Goal: Transaction & Acquisition: Download file/media

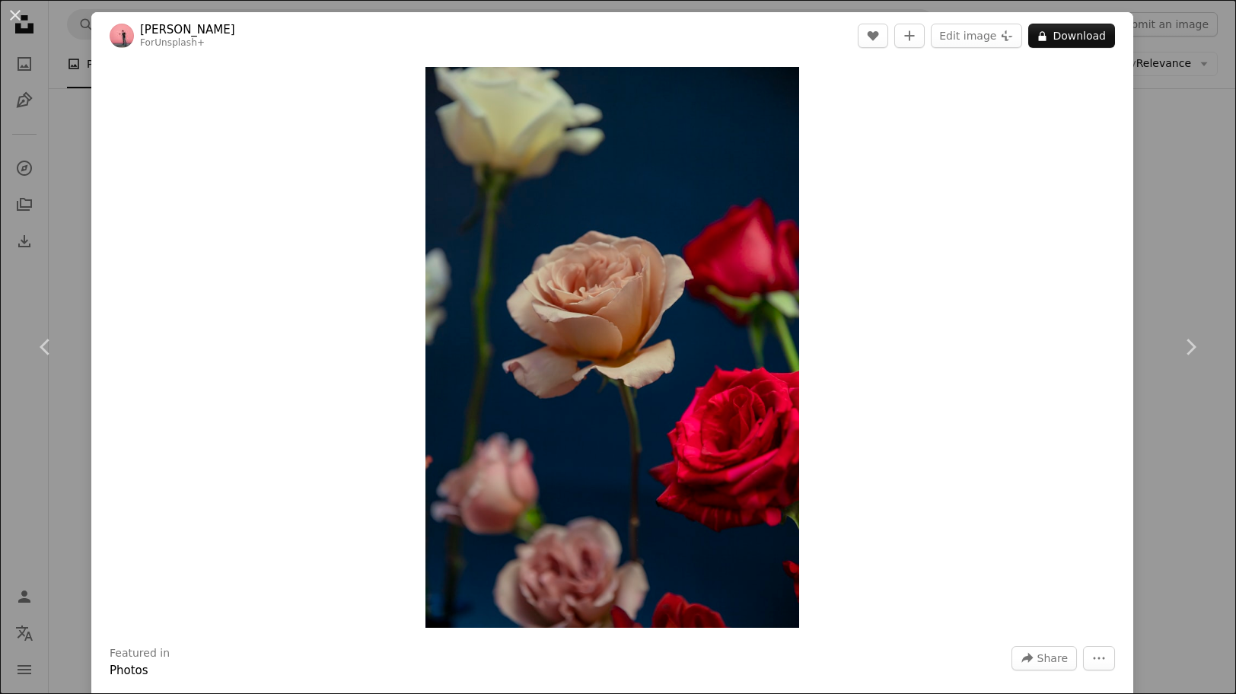
scroll to position [32819, 0]
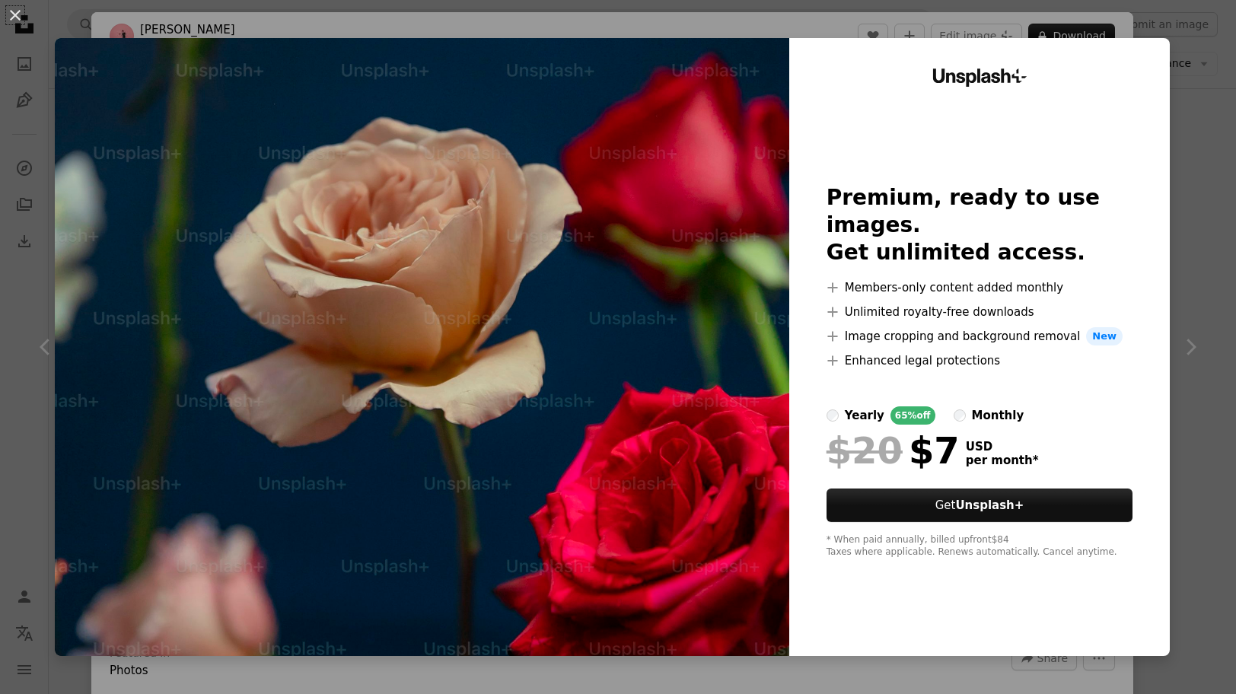
click at [743, 117] on img at bounding box center [422, 347] width 735 height 618
click at [15, 18] on button "An X shape" at bounding box center [15, 15] width 18 height 18
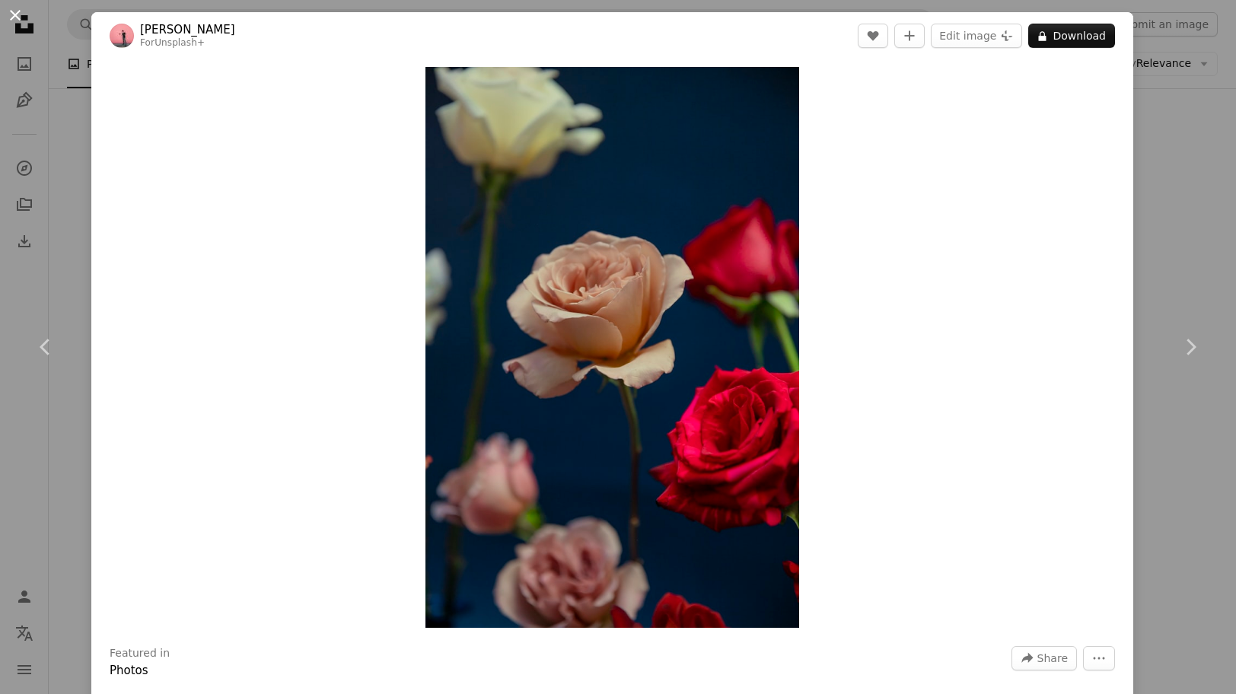
click at [11, 14] on button "An X shape" at bounding box center [15, 15] width 18 height 18
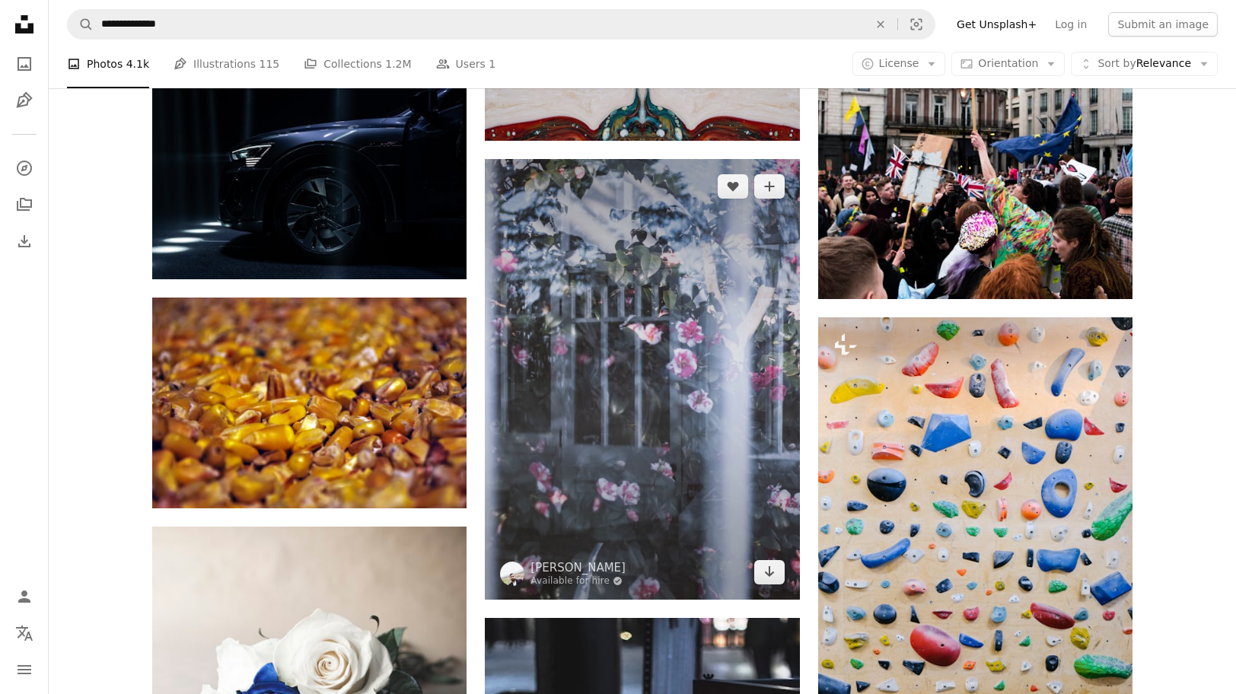
scroll to position [34061, 0]
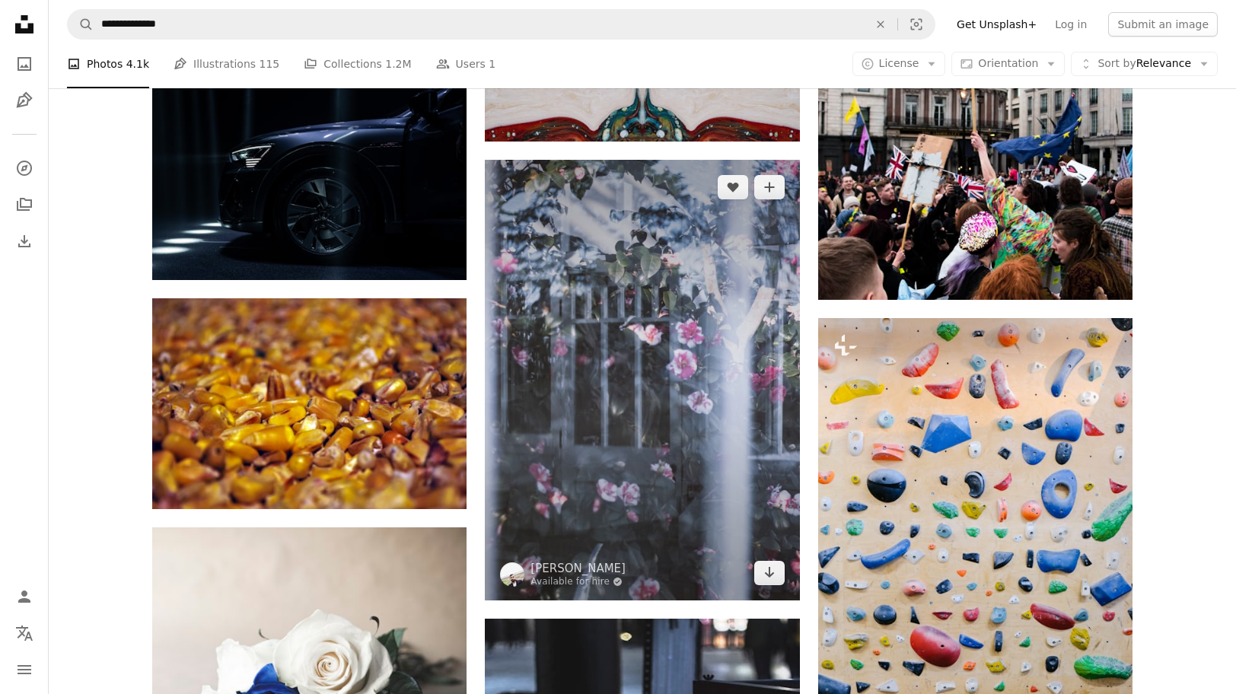
click at [643, 390] on img at bounding box center [642, 380] width 314 height 441
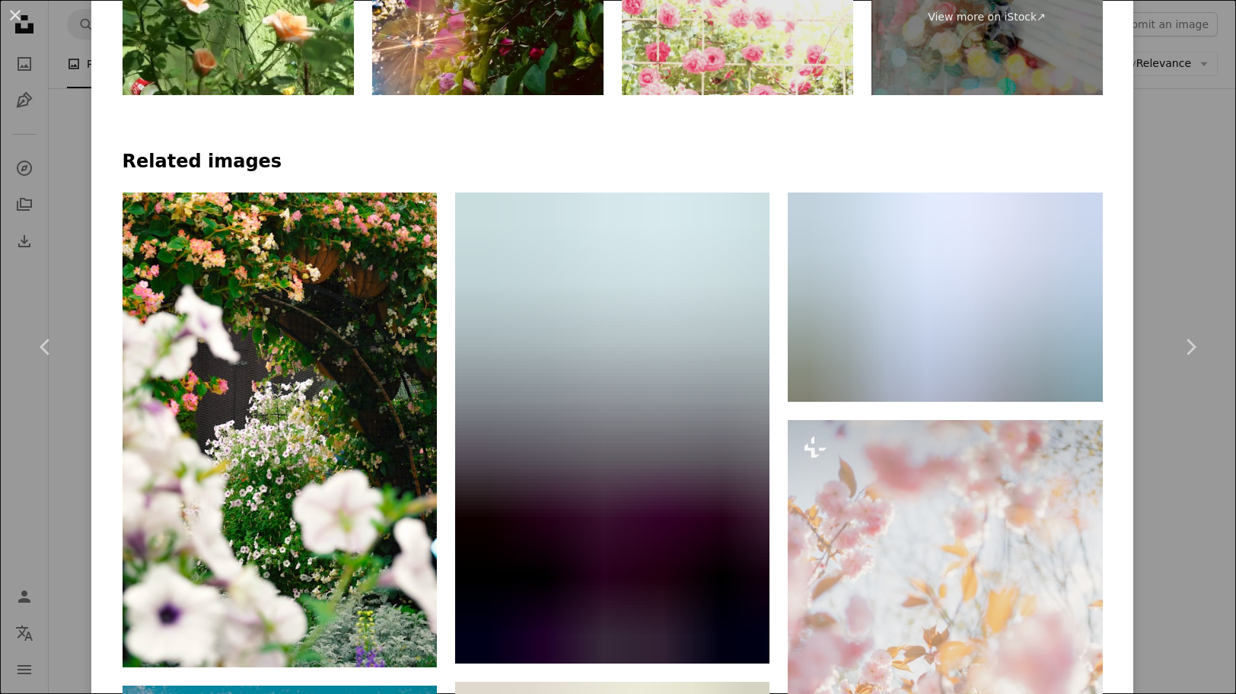
scroll to position [1096, 0]
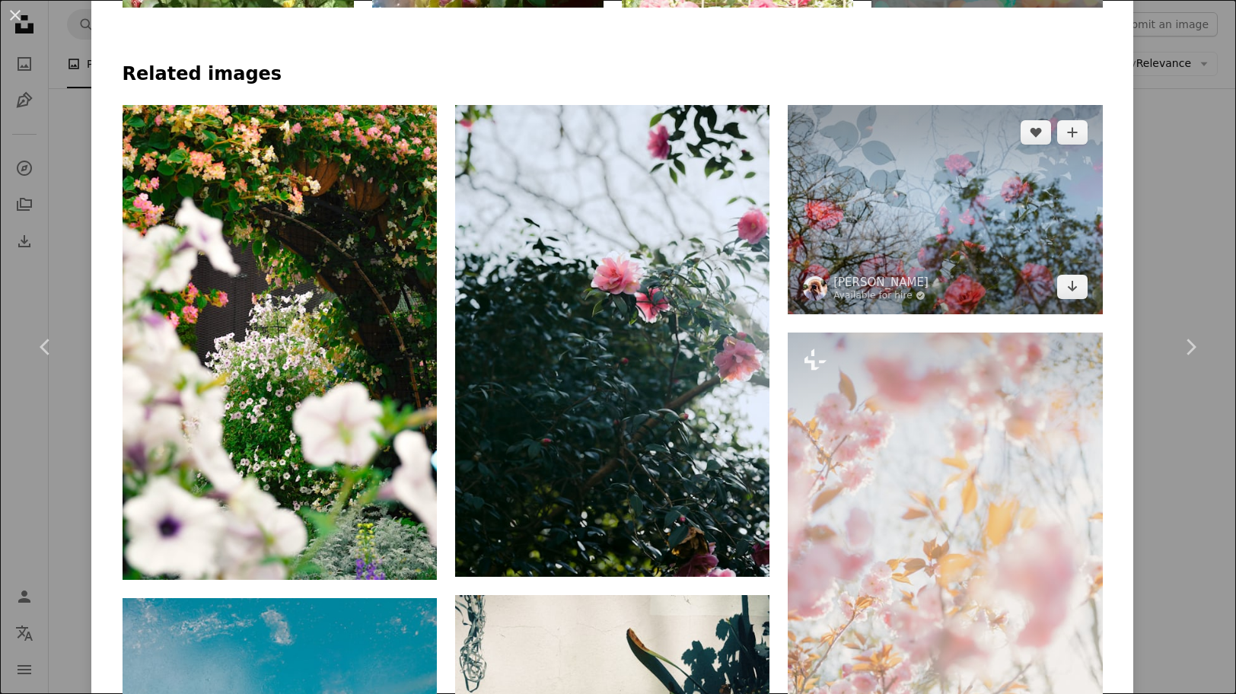
click at [911, 209] on img at bounding box center [945, 209] width 314 height 209
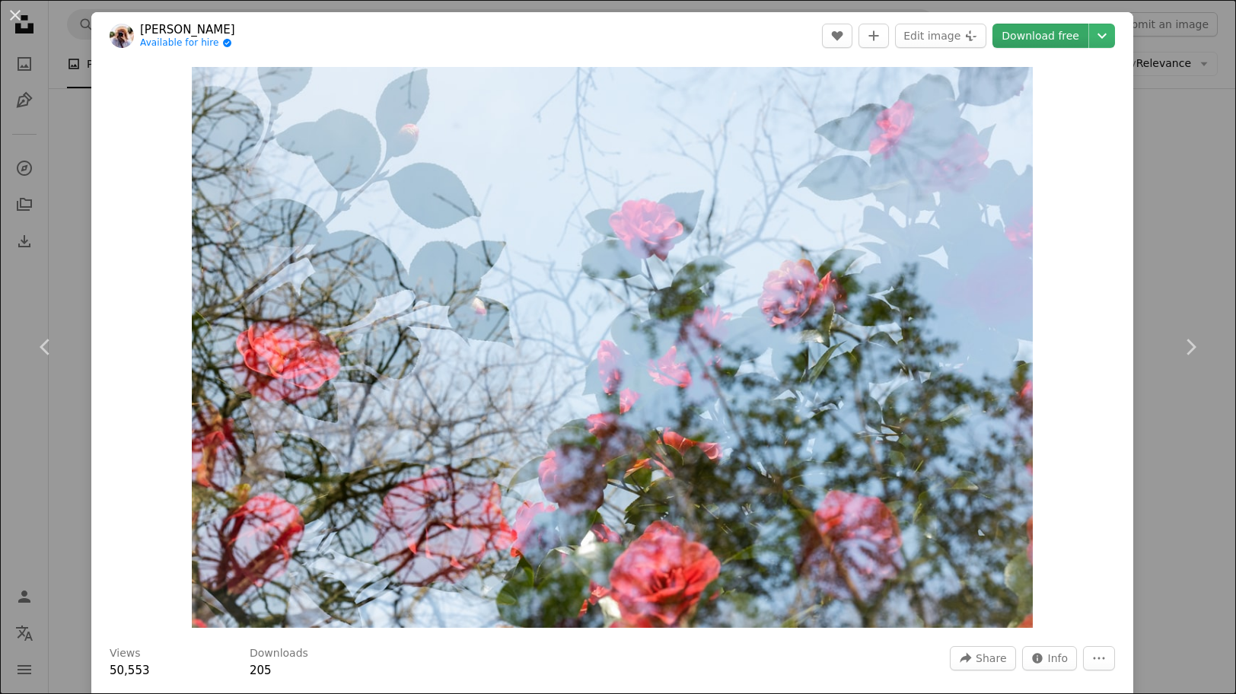
click at [1052, 33] on link "Download free" at bounding box center [1041, 36] width 96 height 24
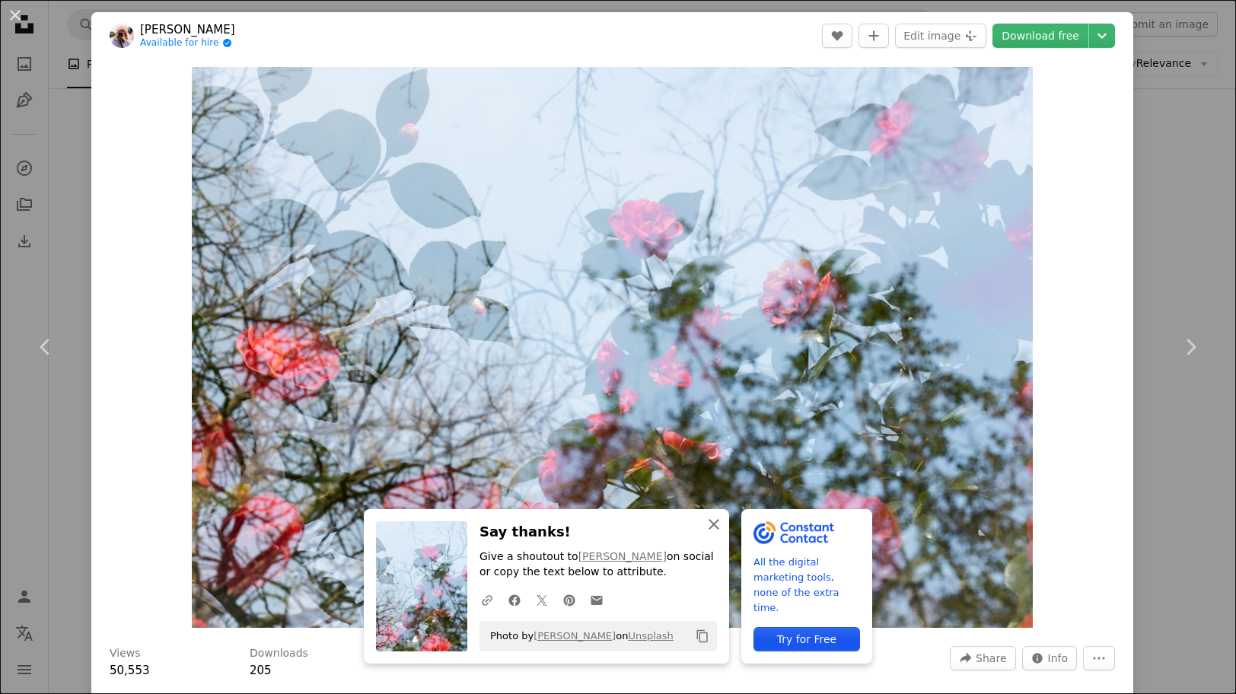
click at [716, 525] on icon "An X shape" at bounding box center [714, 524] width 18 height 18
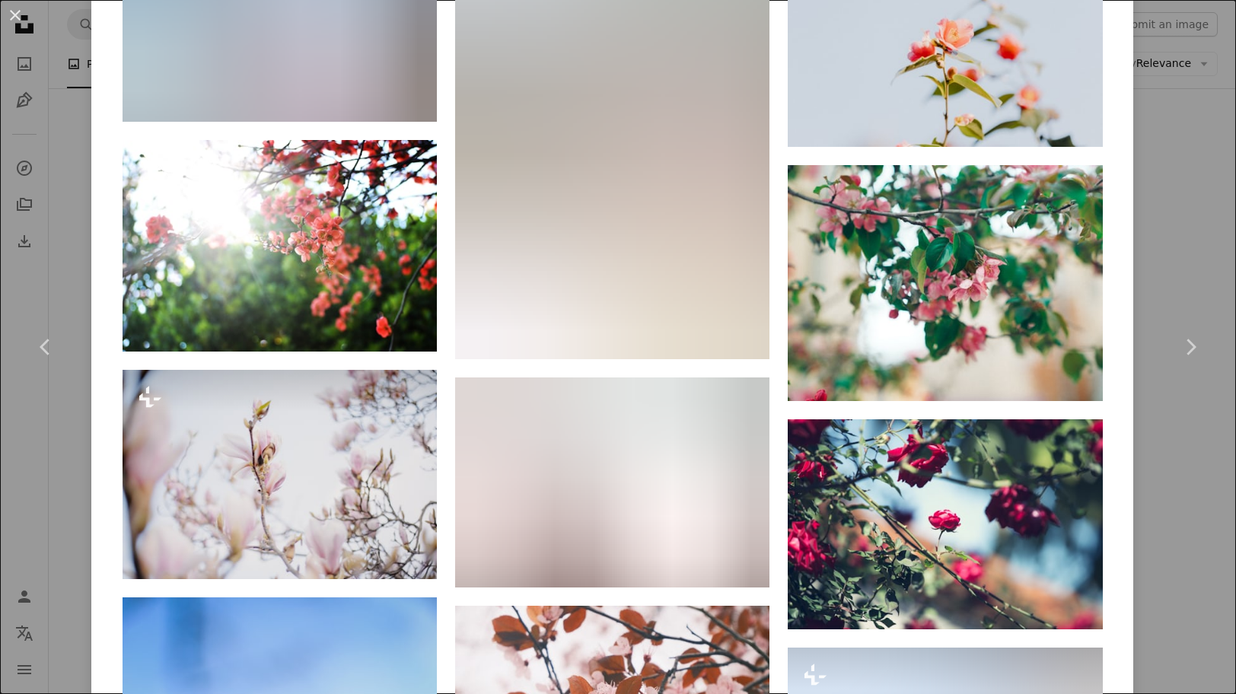
scroll to position [9356, 0]
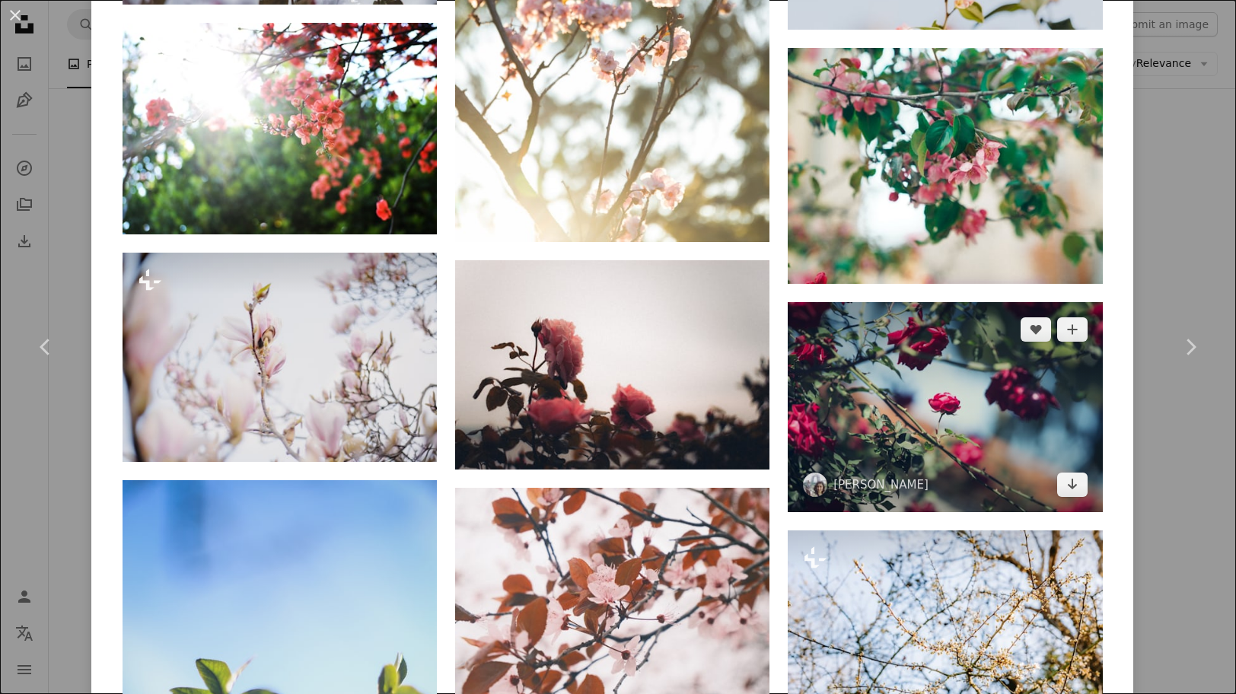
click at [928, 387] on img at bounding box center [945, 406] width 314 height 209
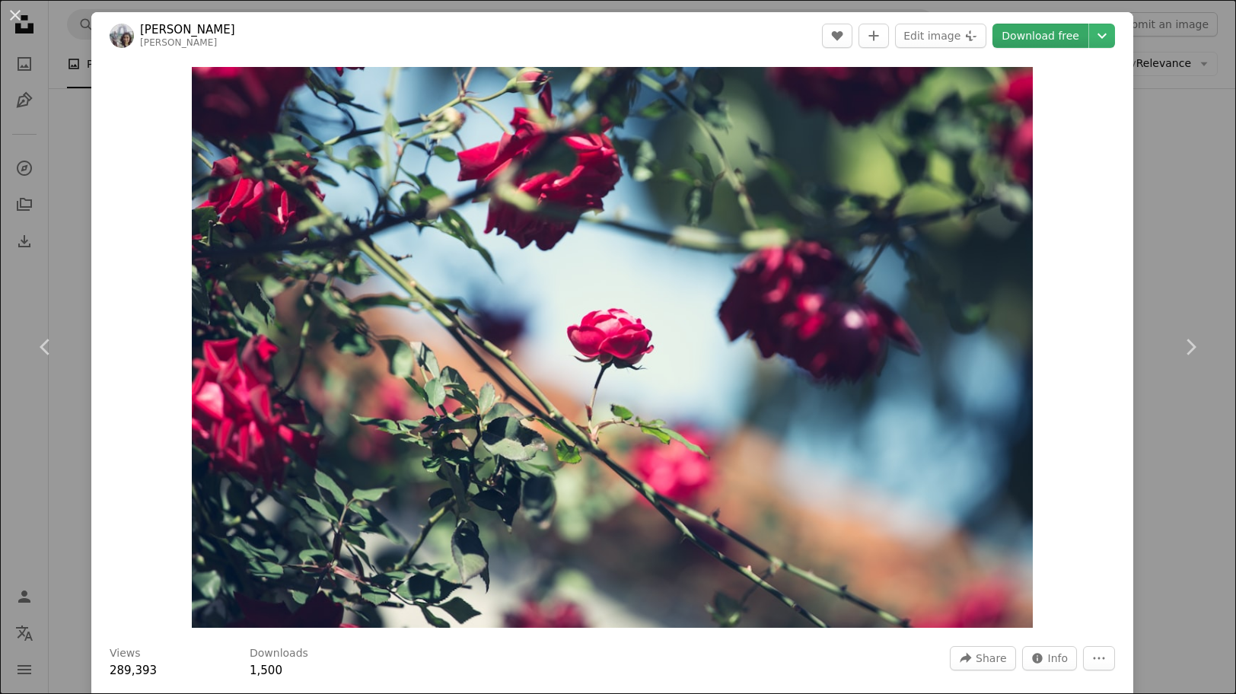
click at [1045, 38] on link "Download free" at bounding box center [1041, 36] width 96 height 24
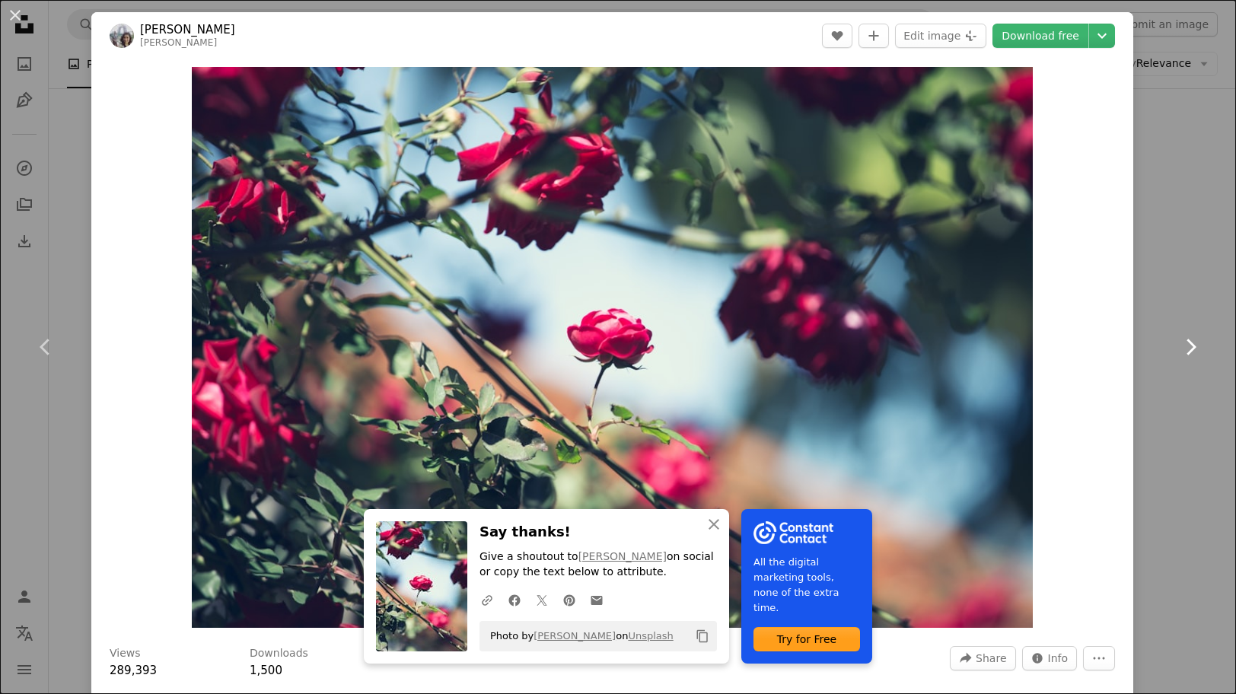
click at [1194, 349] on icon at bounding box center [1192, 347] width 10 height 16
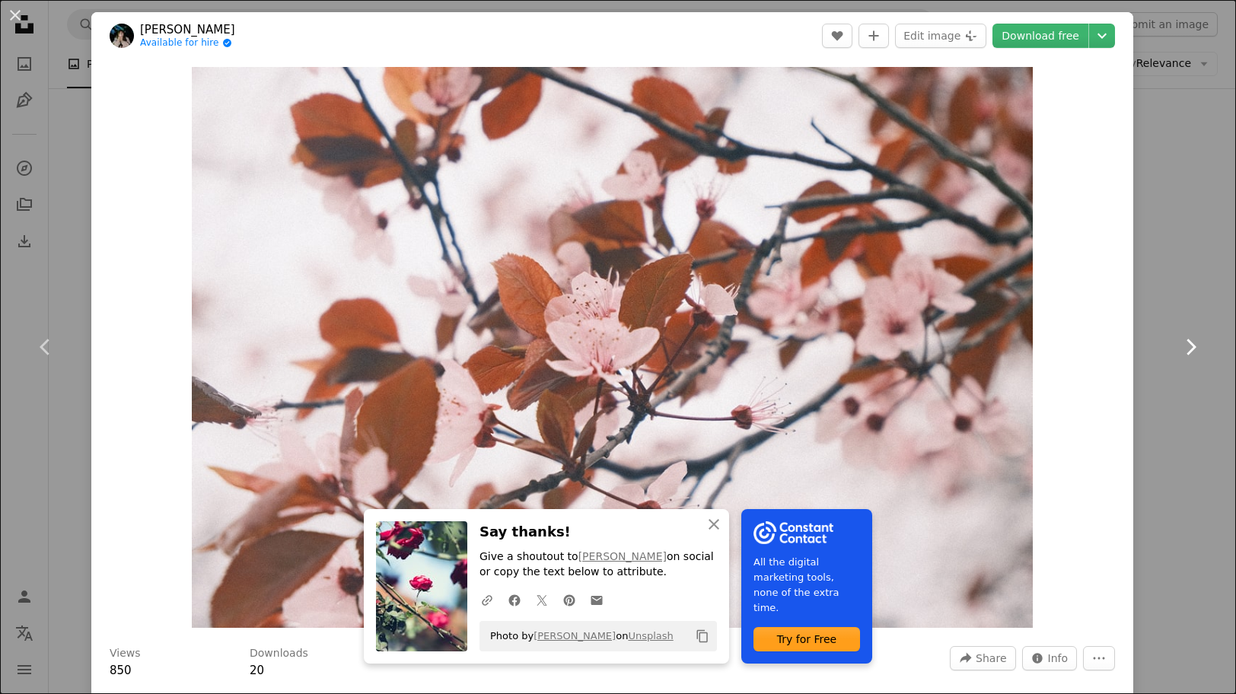
click at [1176, 407] on link "Chevron right" at bounding box center [1190, 347] width 91 height 146
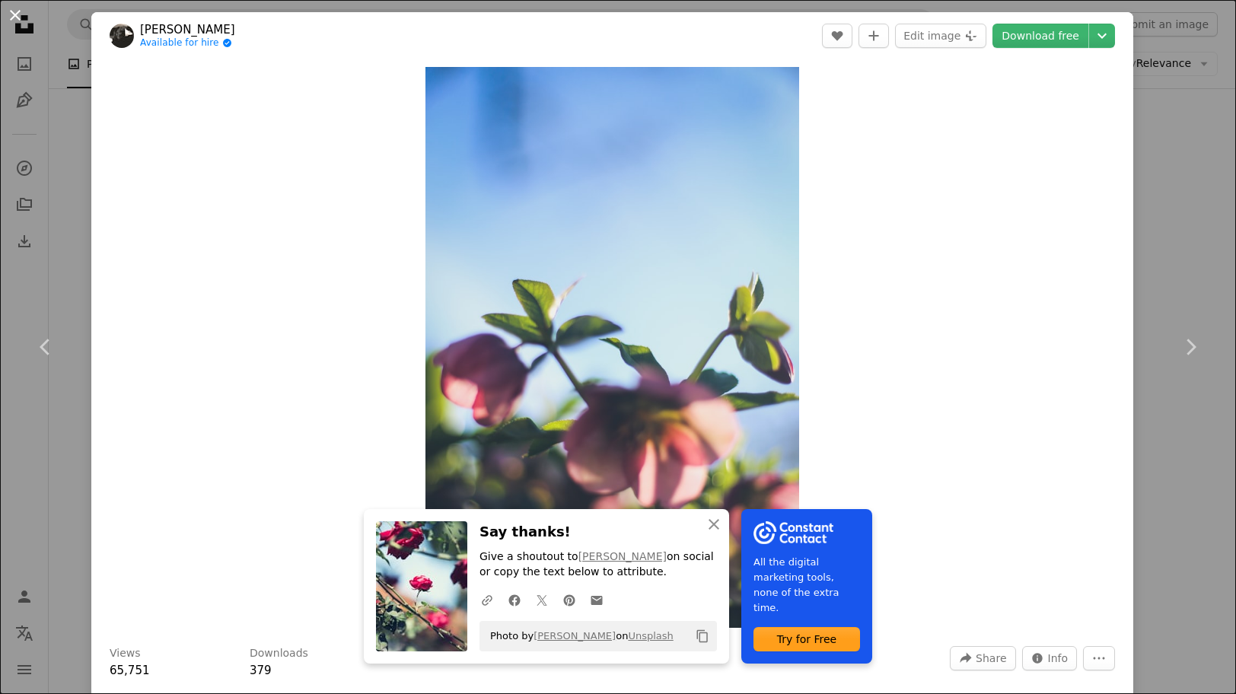
click at [16, 14] on button "An X shape" at bounding box center [15, 15] width 18 height 18
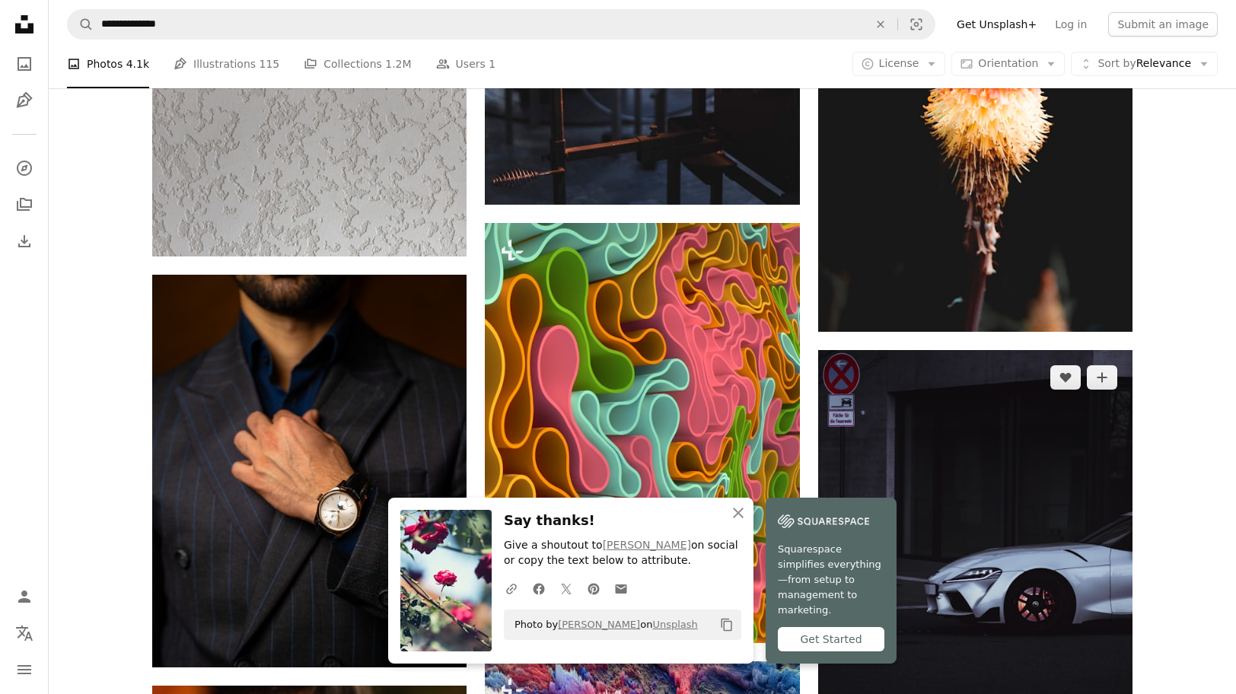
scroll to position [35304, 0]
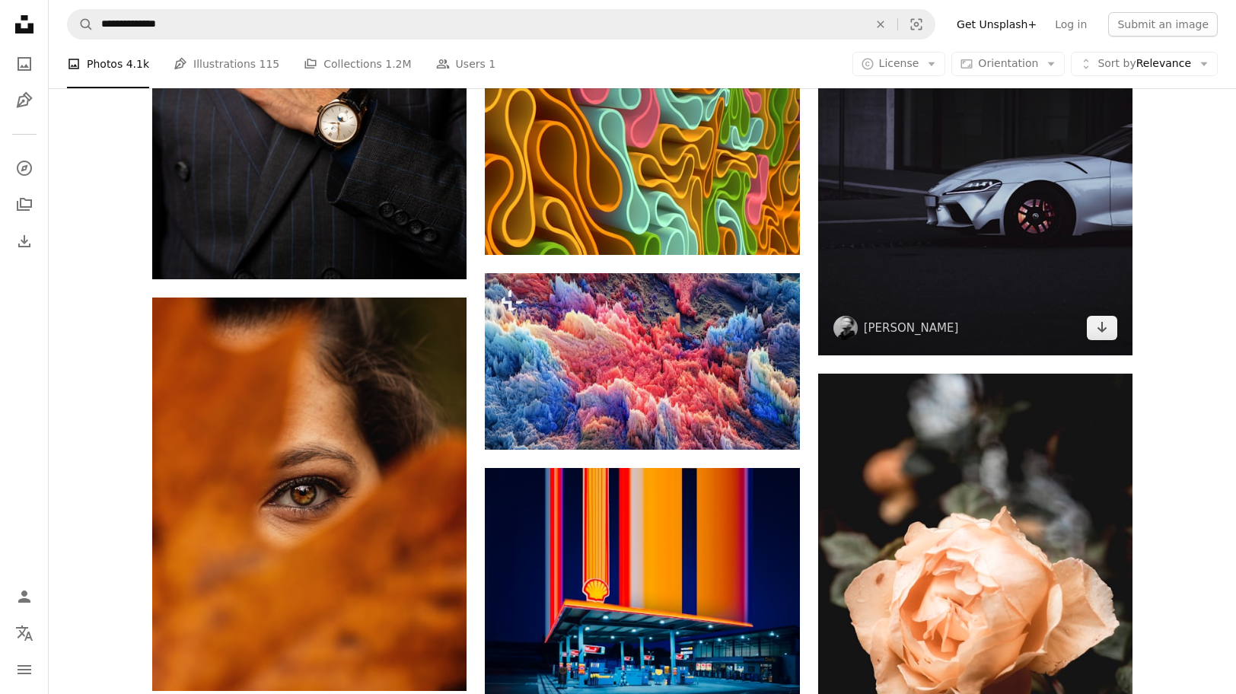
click at [964, 304] on img at bounding box center [975, 159] width 314 height 394
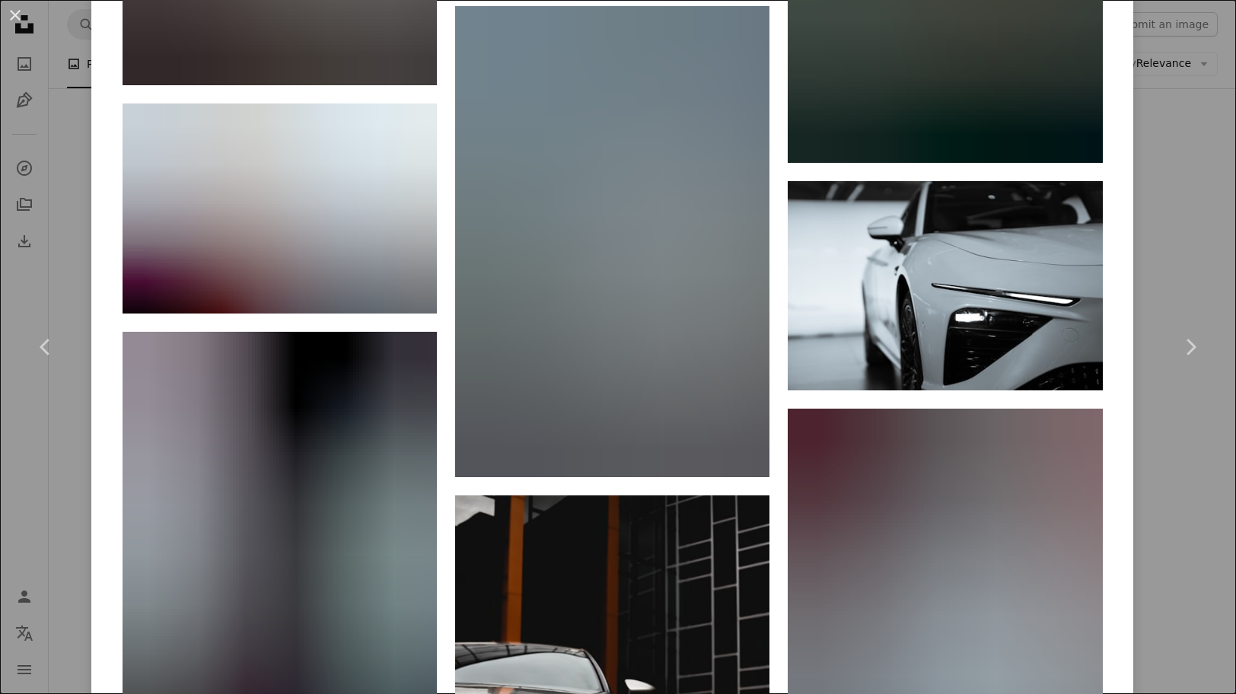
scroll to position [7818, 0]
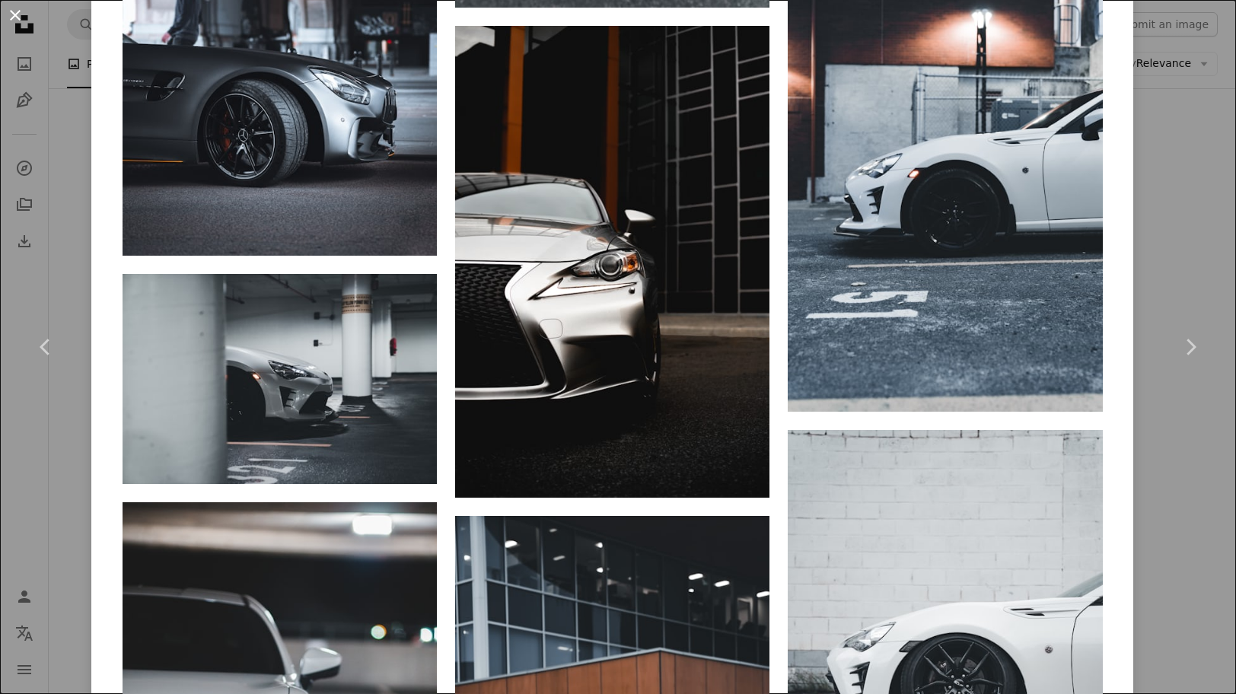
click at [16, 14] on button "An X shape" at bounding box center [15, 15] width 18 height 18
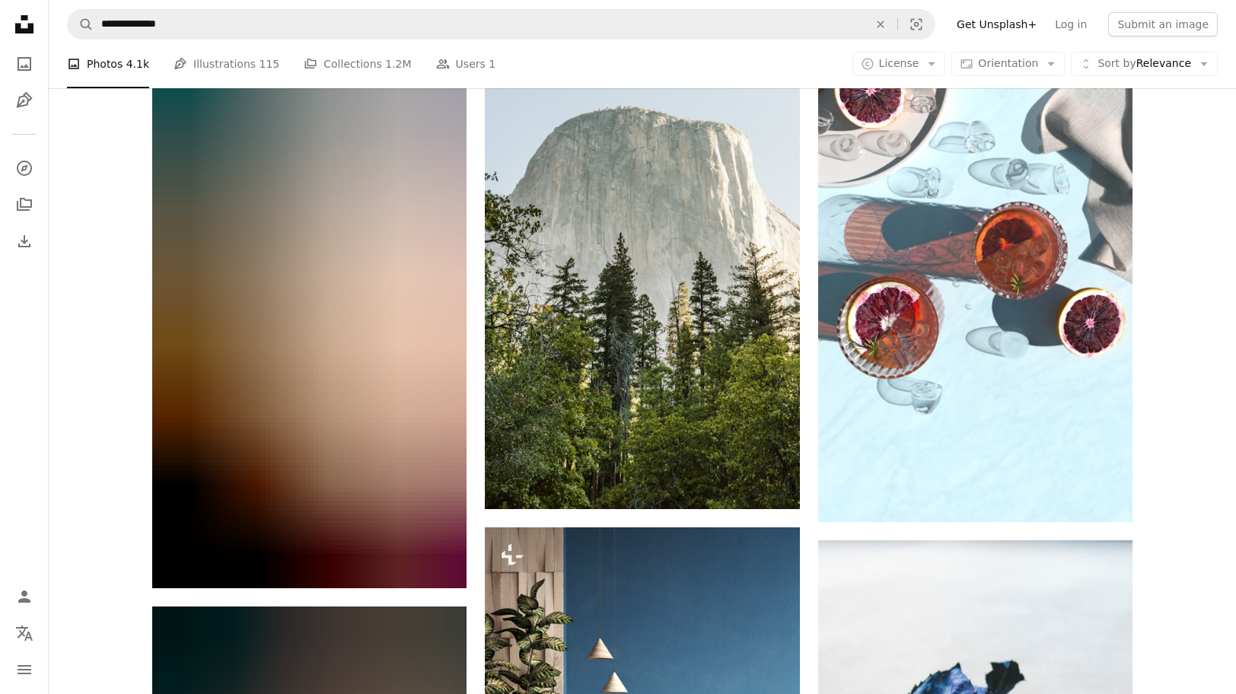
scroll to position [37400, 0]
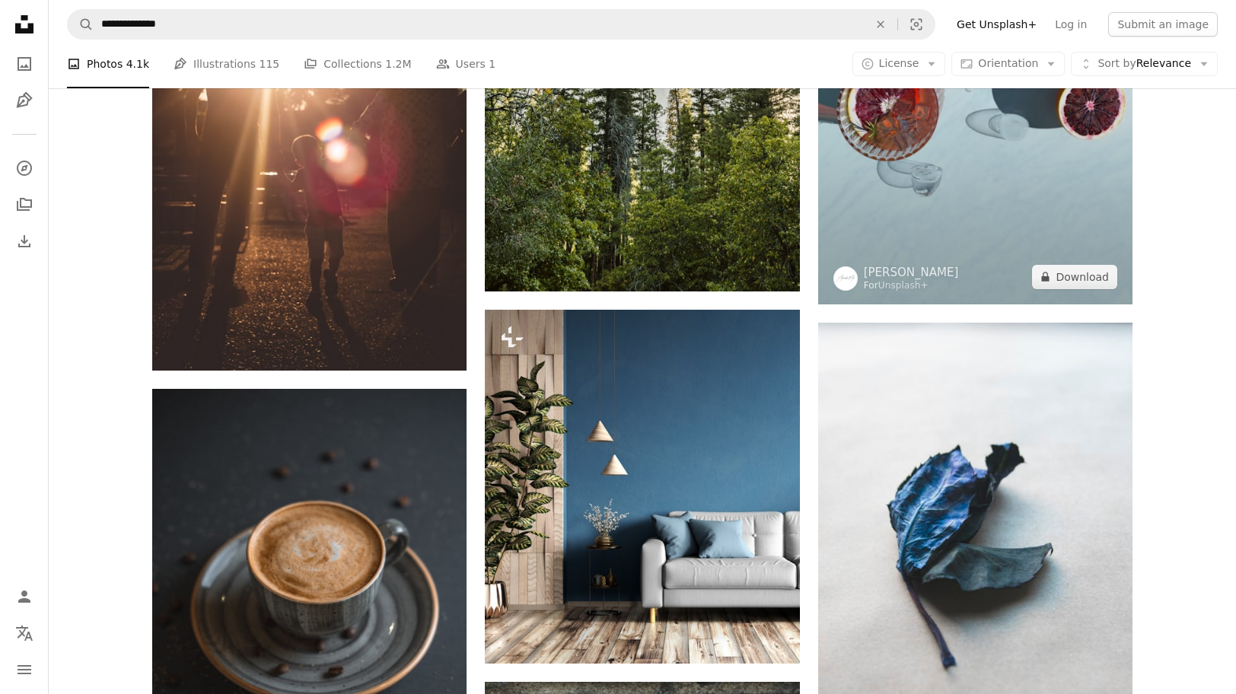
click at [885, 213] on img at bounding box center [975, 25] width 314 height 560
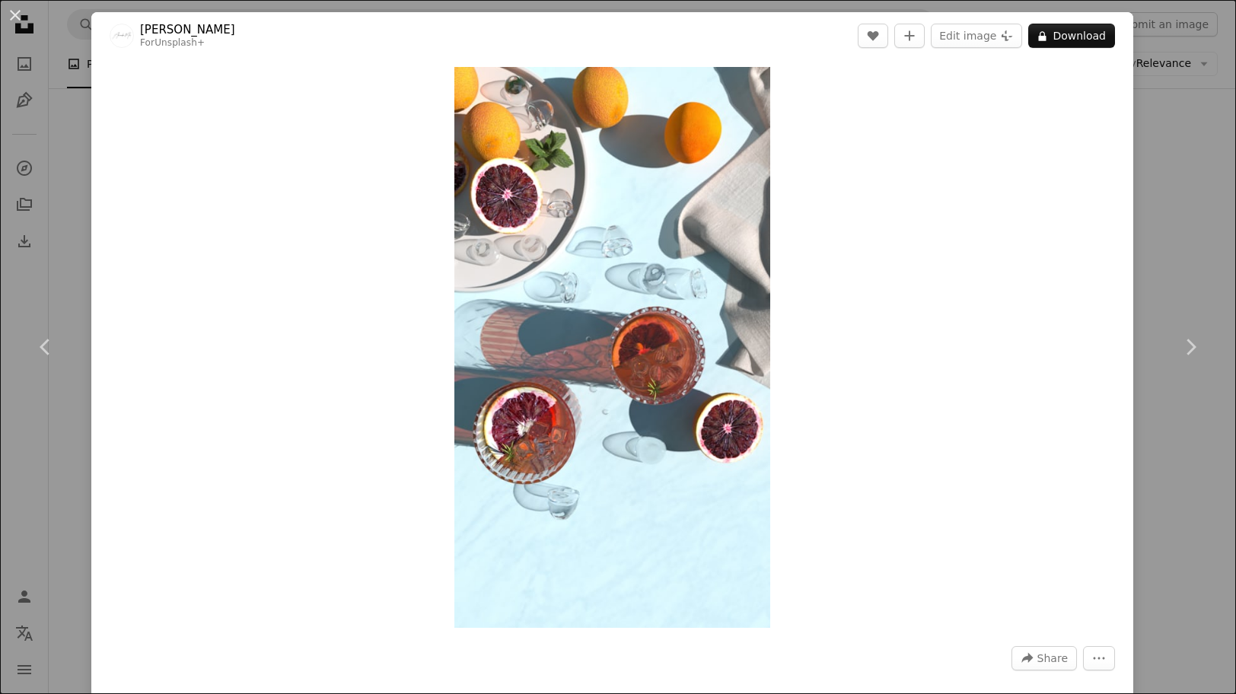
click at [913, 234] on div "Zoom in" at bounding box center [612, 347] width 1042 height 576
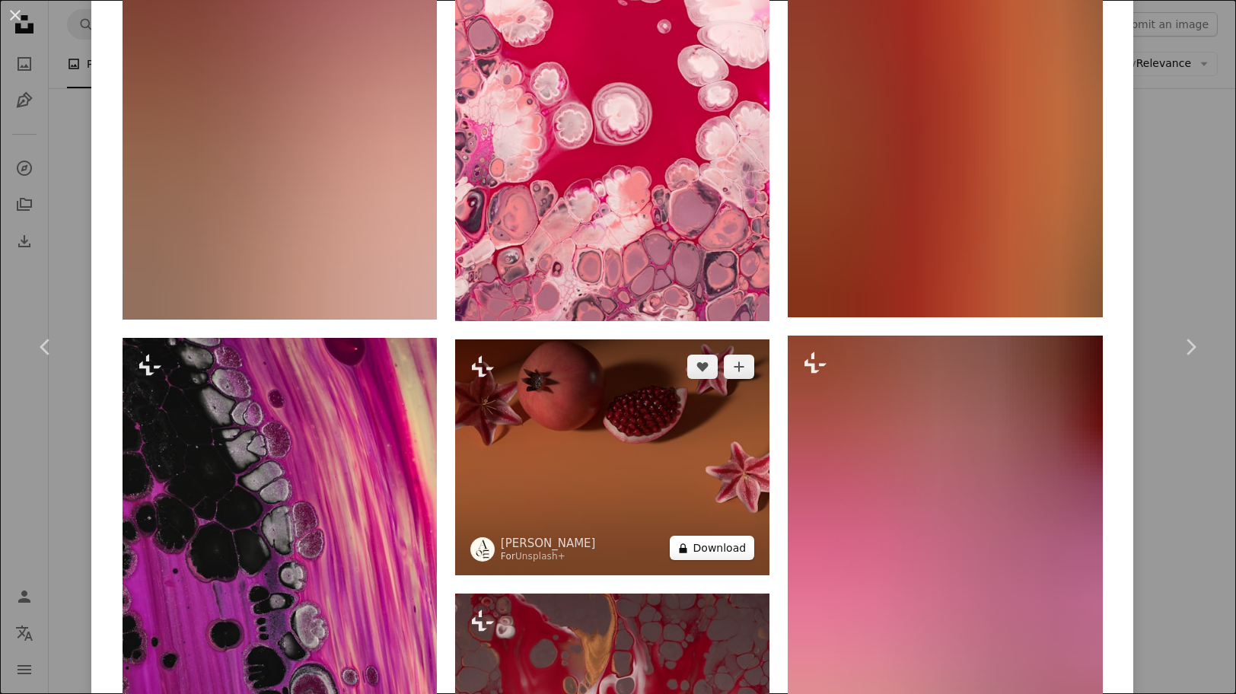
scroll to position [2101, 0]
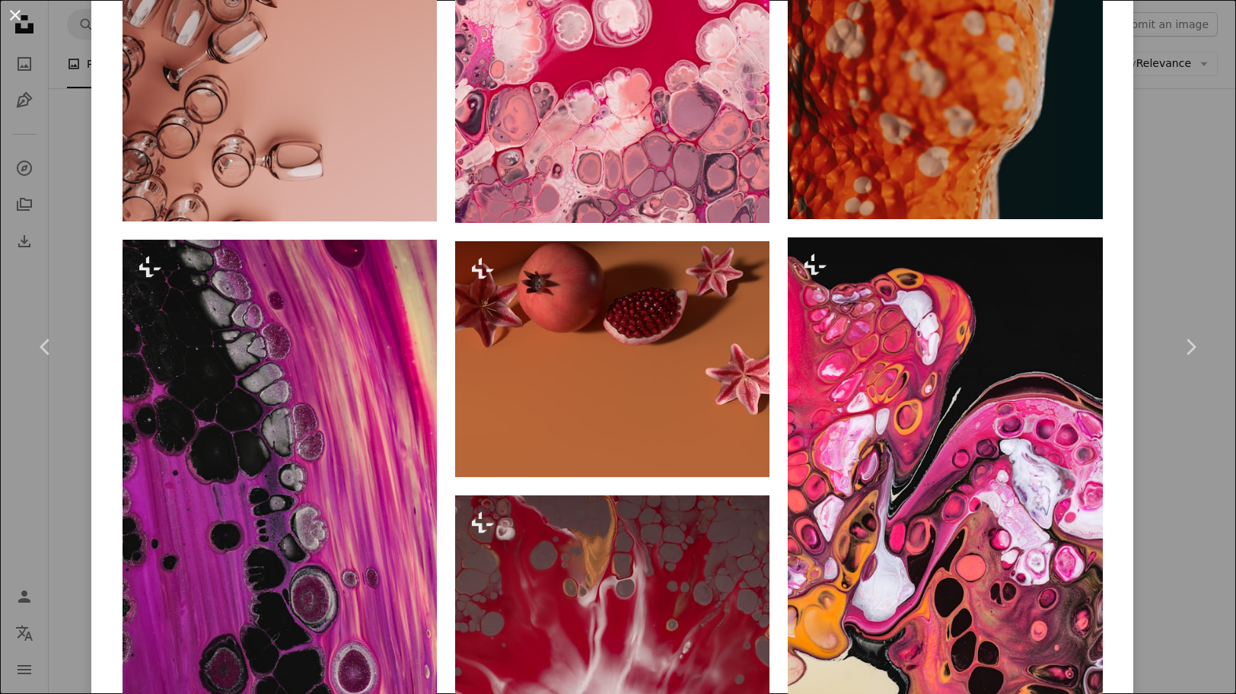
click at [21, 24] on button "An X shape" at bounding box center [15, 15] width 18 height 18
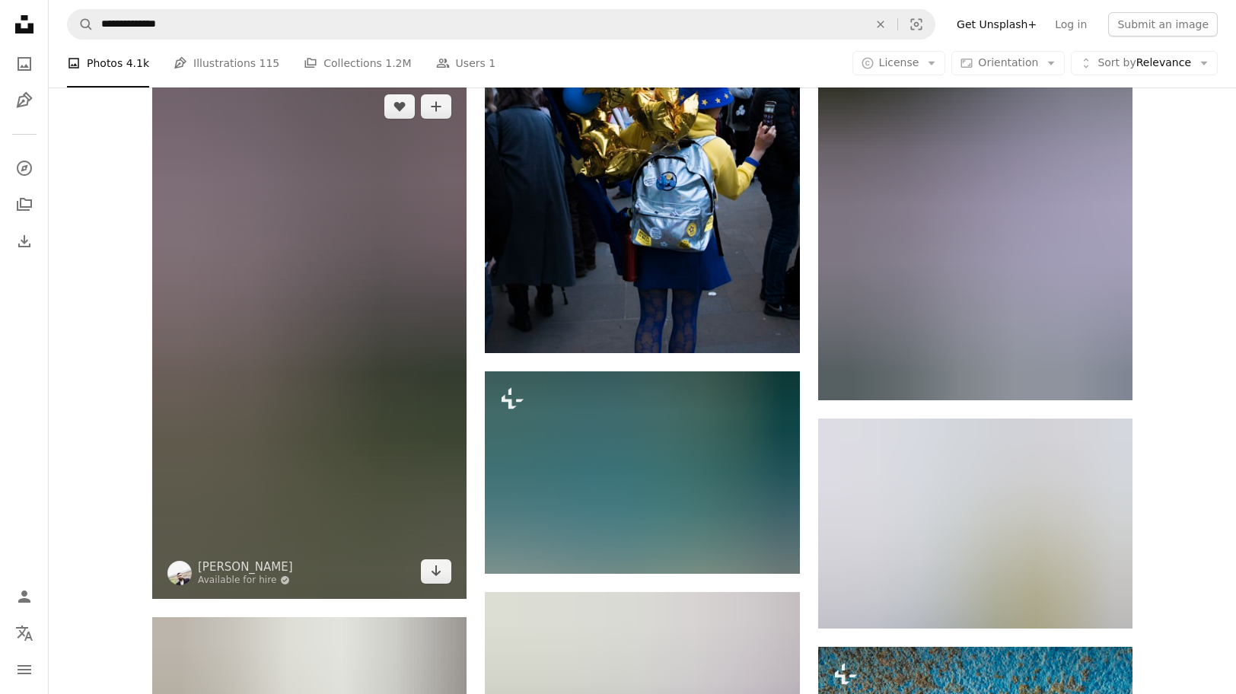
scroll to position [47961, 0]
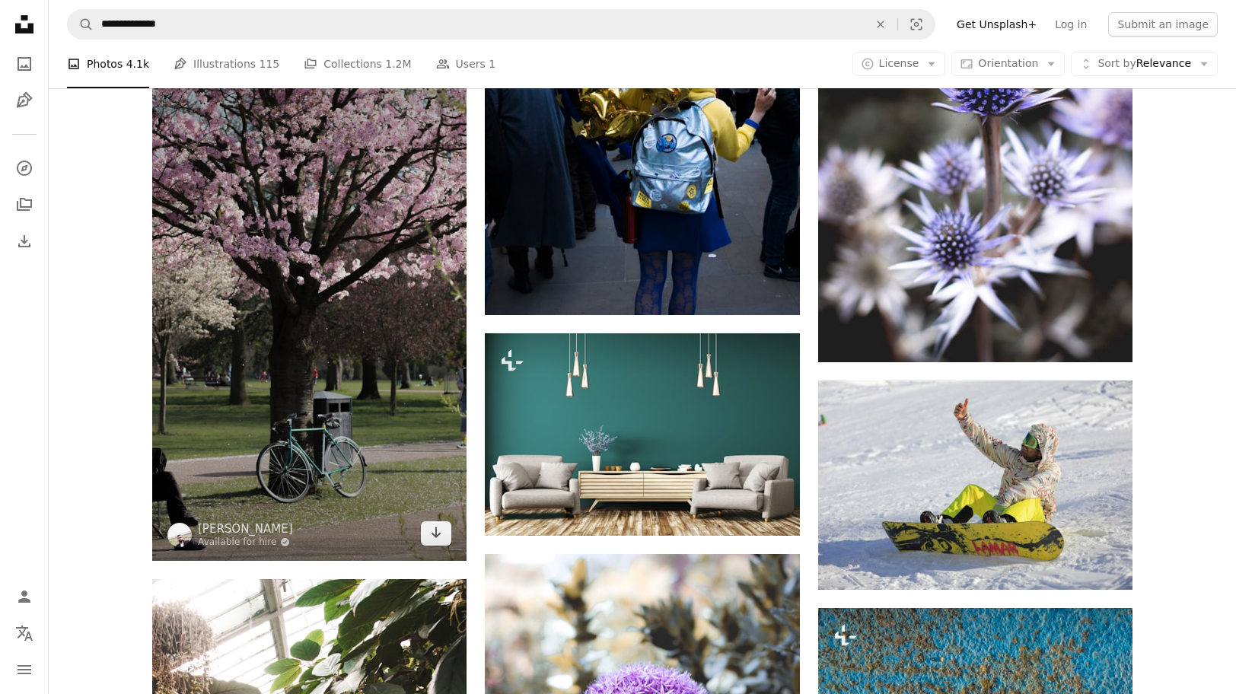
click at [266, 298] on img at bounding box center [309, 301] width 314 height 520
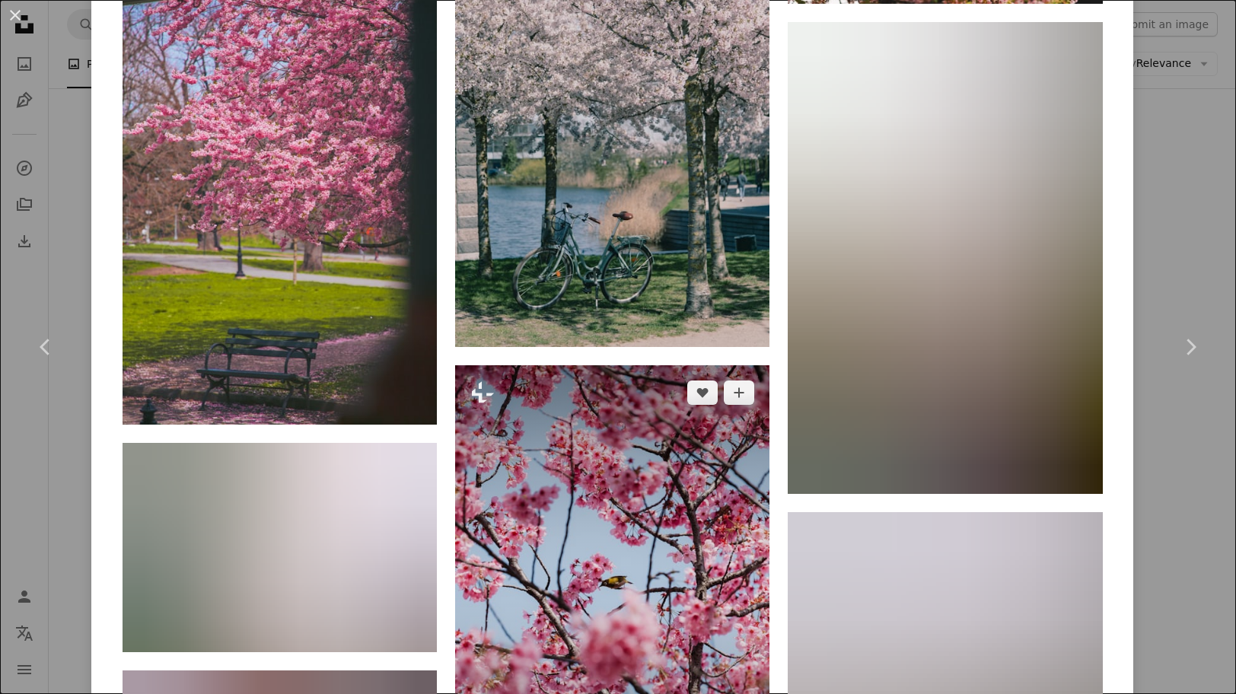
scroll to position [3745, 0]
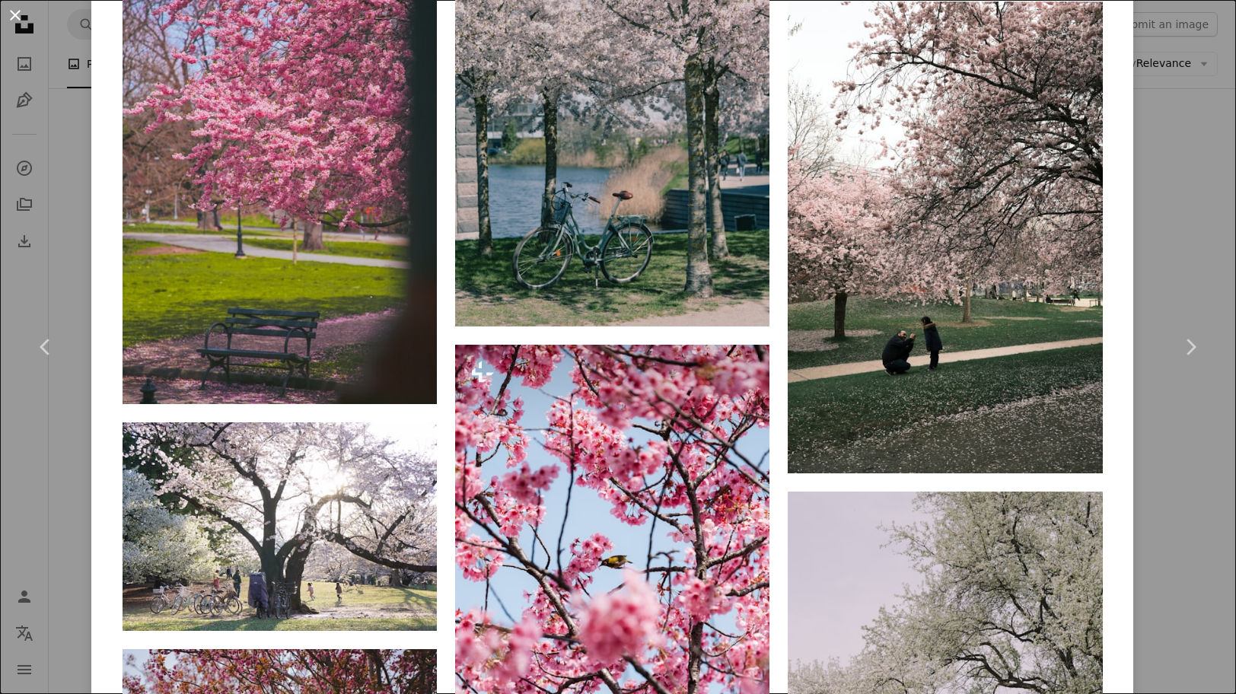
click at [8, 13] on button "An X shape" at bounding box center [15, 15] width 18 height 18
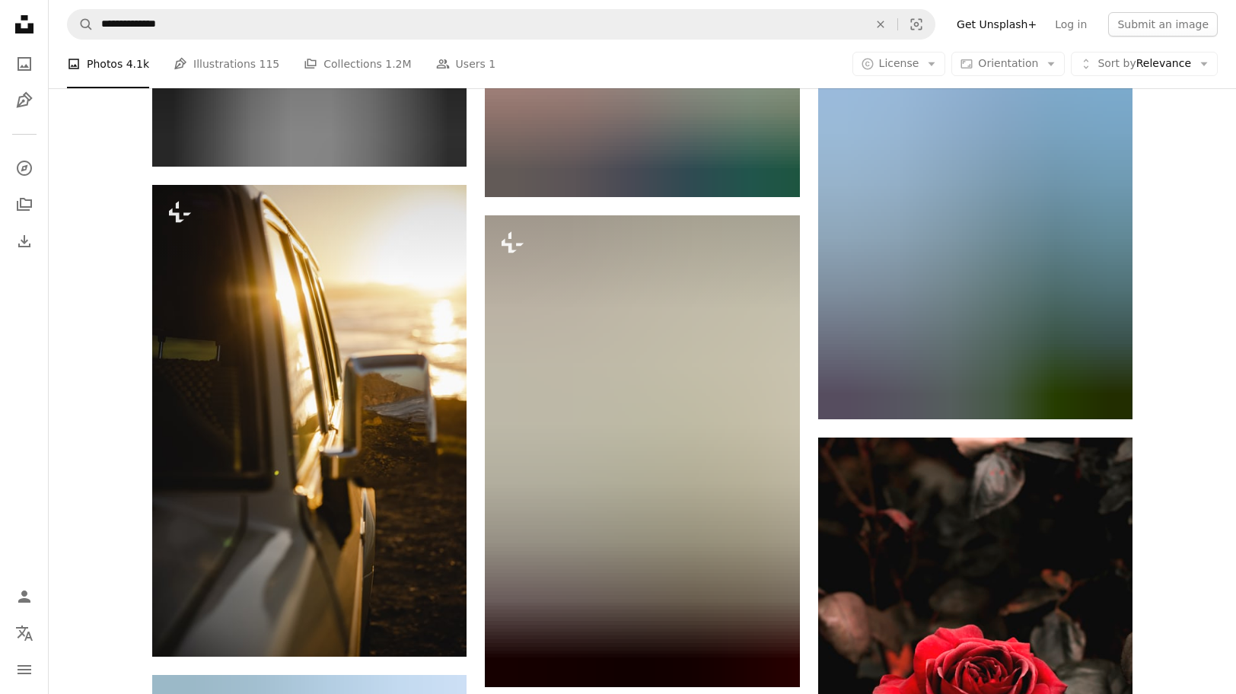
scroll to position [49747, 0]
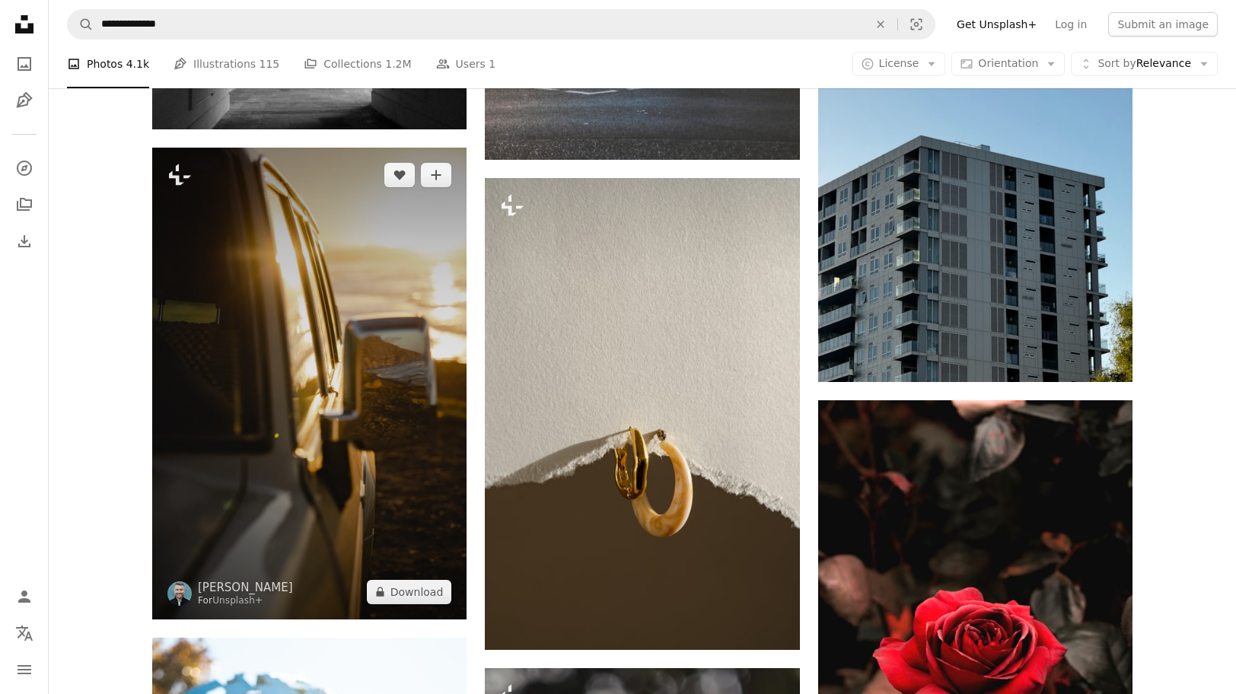
click at [310, 372] on img at bounding box center [309, 384] width 314 height 472
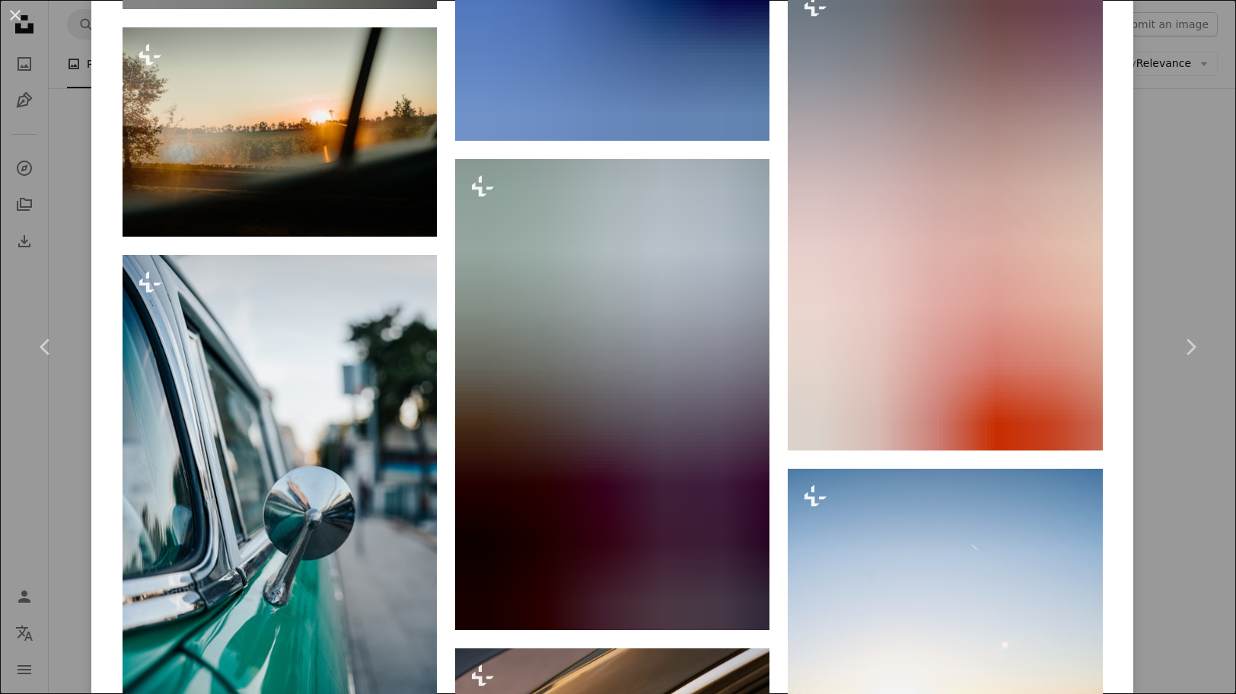
scroll to position [6303, 0]
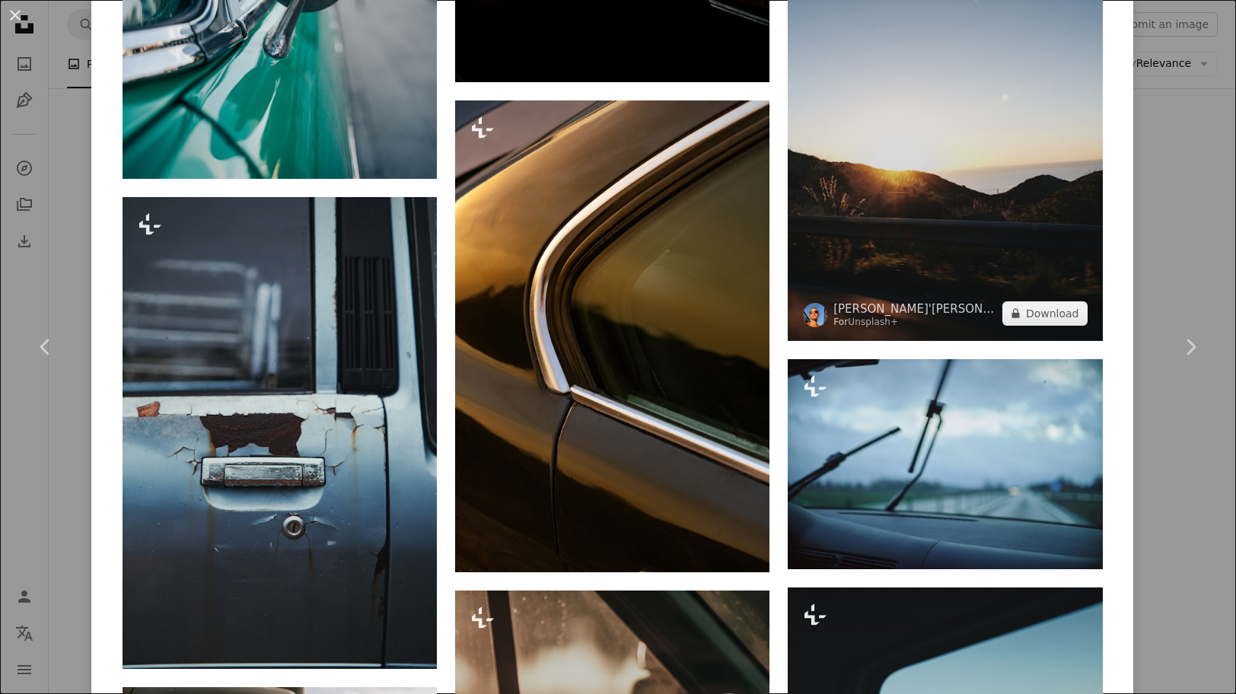
click at [923, 195] on img at bounding box center [945, 130] width 314 height 419
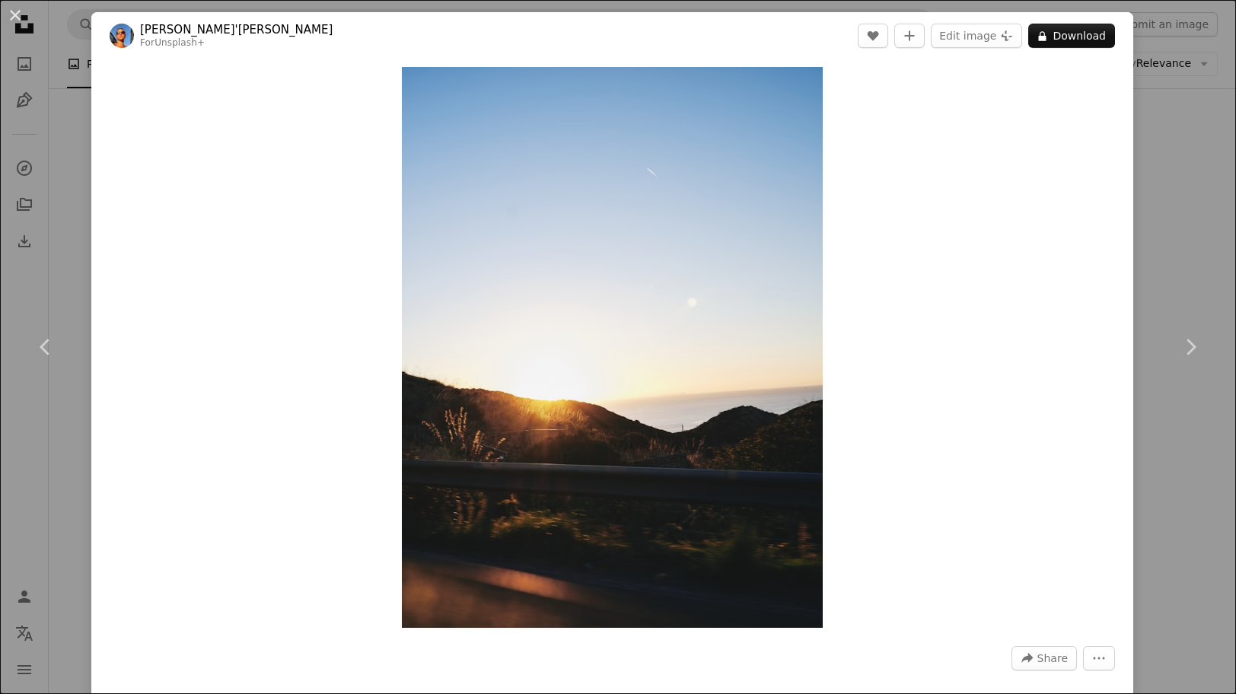
click at [1217, 177] on div "An X shape Chevron left Chevron right [PERSON_NAME]'[PERSON_NAME] For Unsplash+…" at bounding box center [618, 347] width 1236 height 694
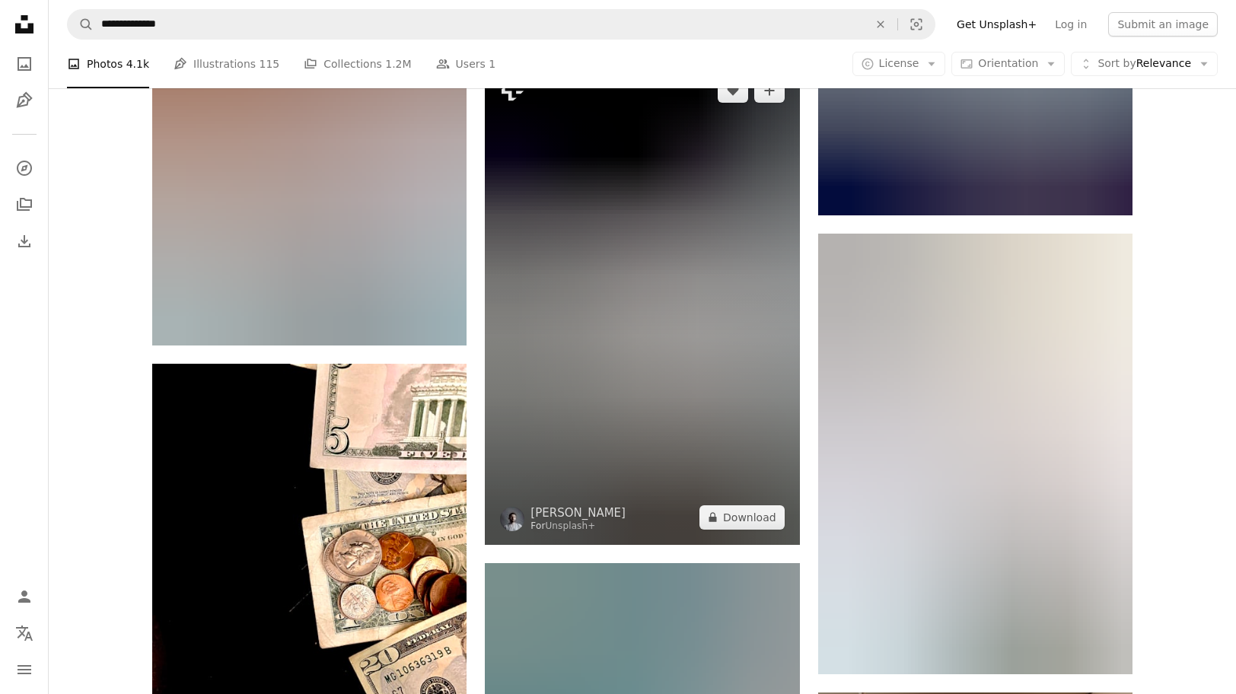
scroll to position [52387, 0]
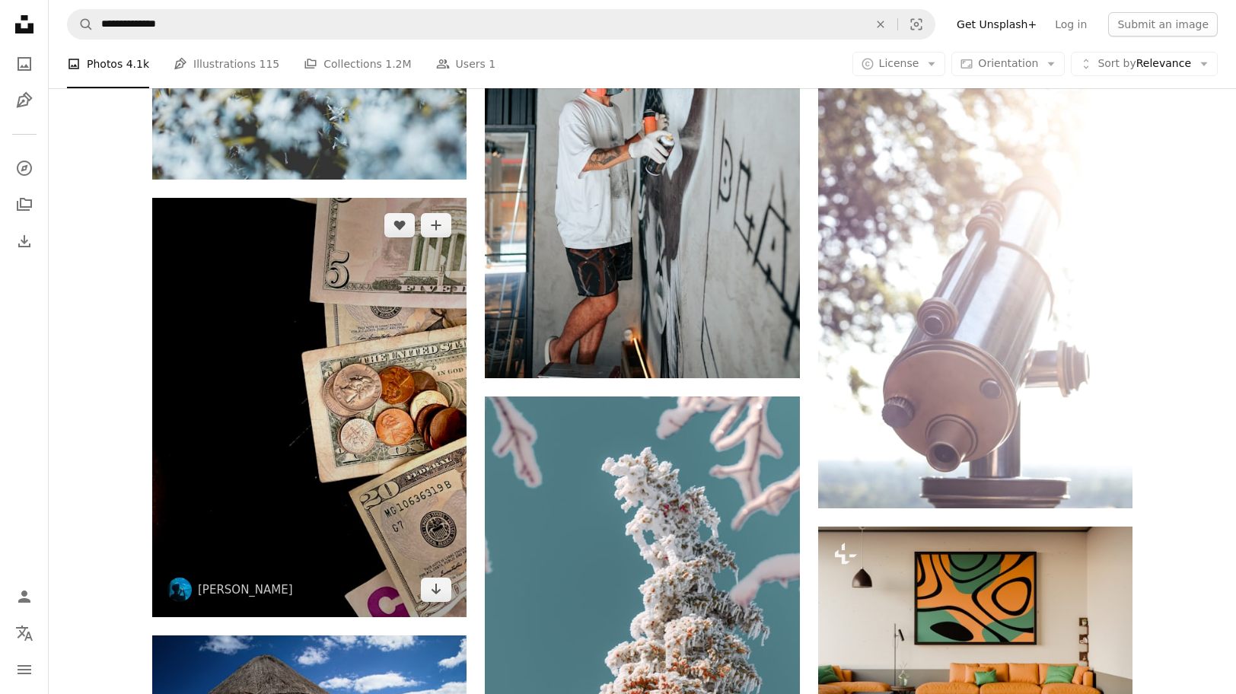
click at [260, 410] on img at bounding box center [309, 407] width 314 height 419
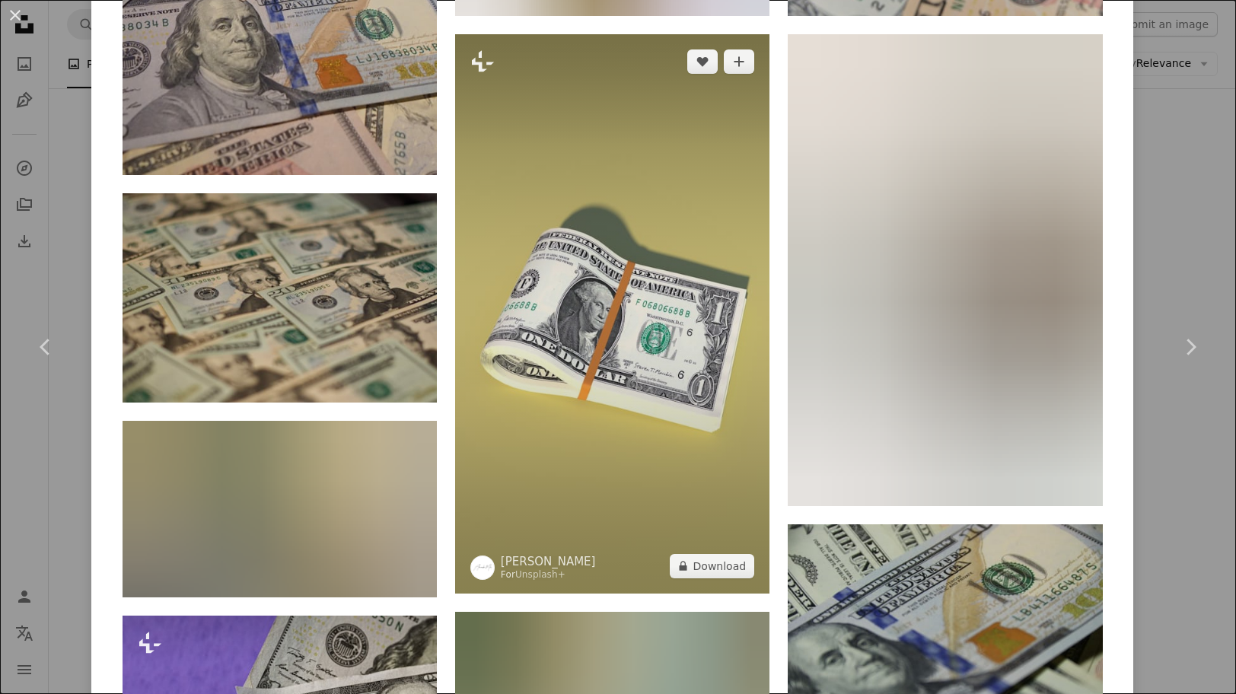
scroll to position [6622, 0]
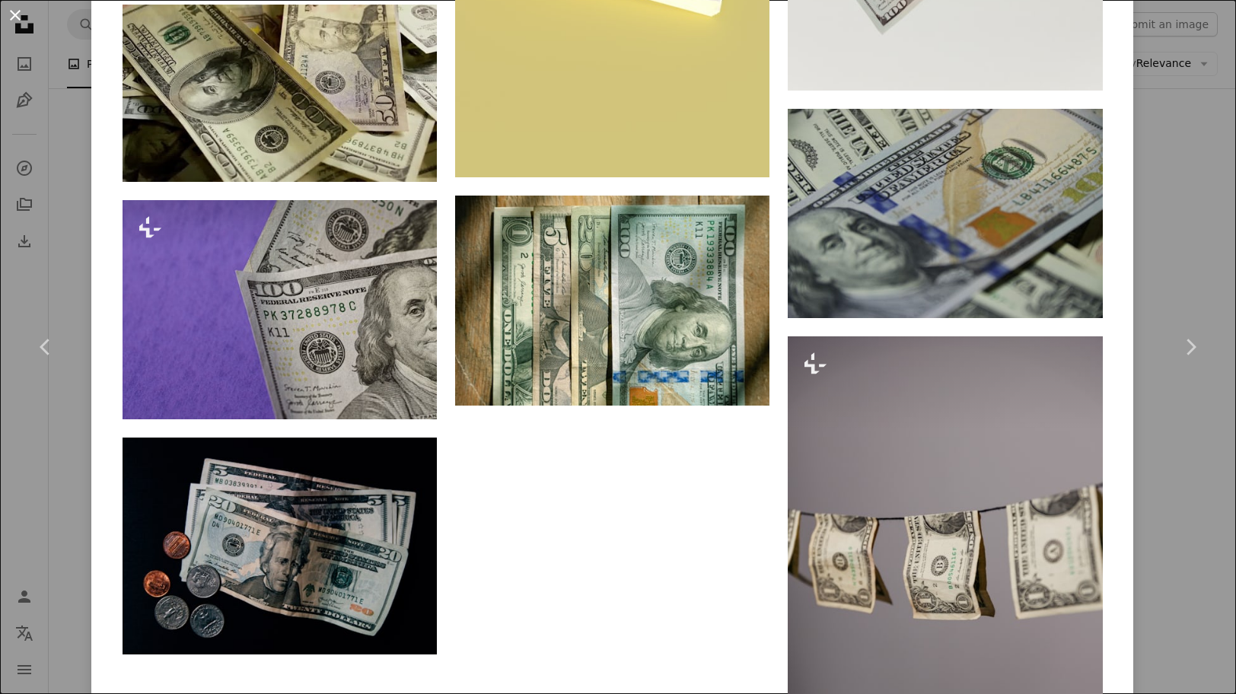
click at [18, 14] on button "An X shape" at bounding box center [15, 15] width 18 height 18
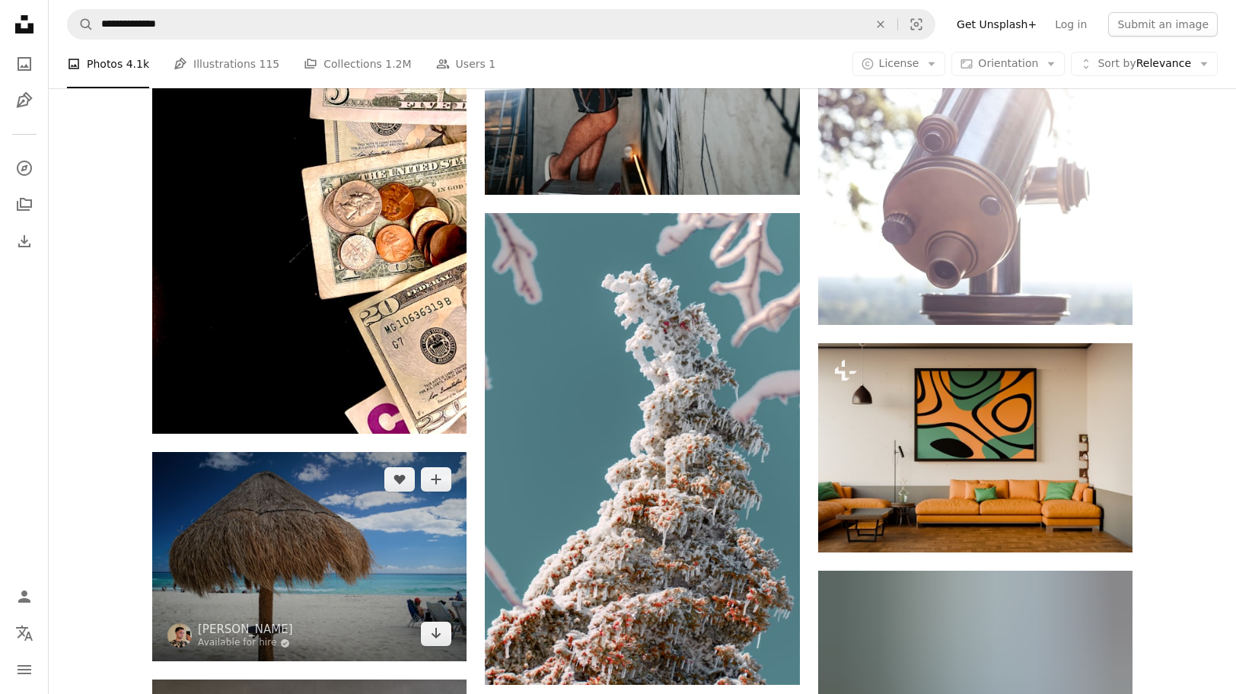
scroll to position [52775, 0]
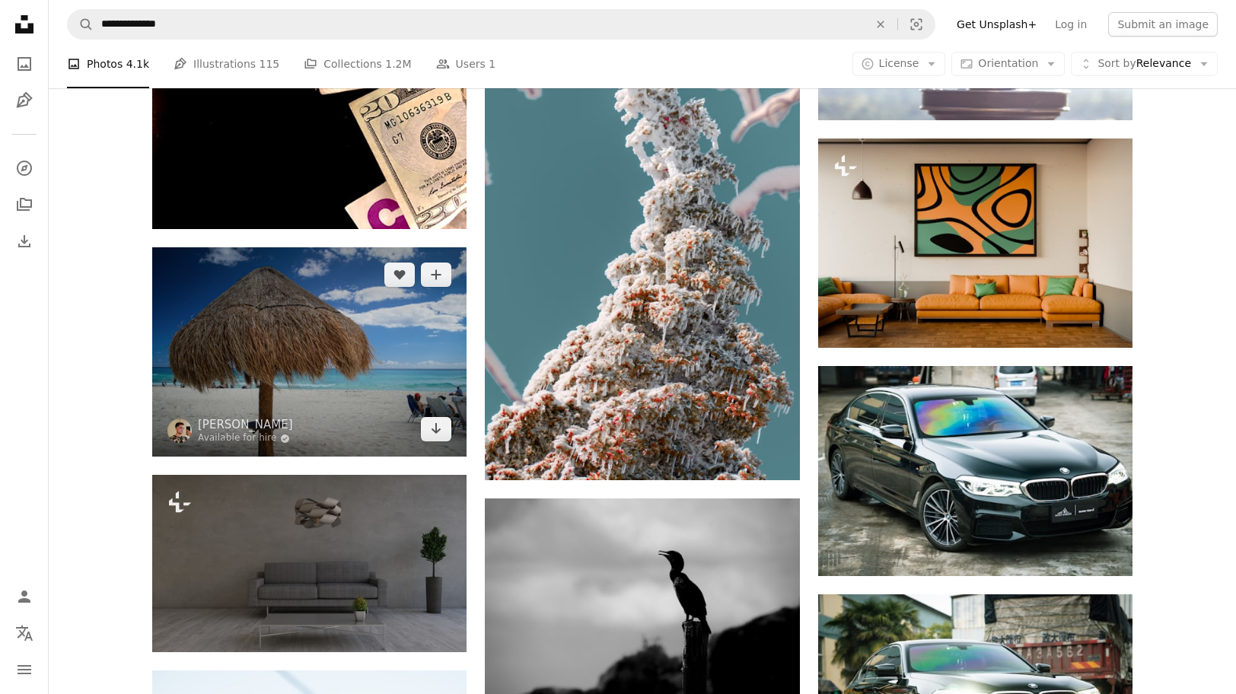
click at [291, 330] on img at bounding box center [309, 351] width 314 height 209
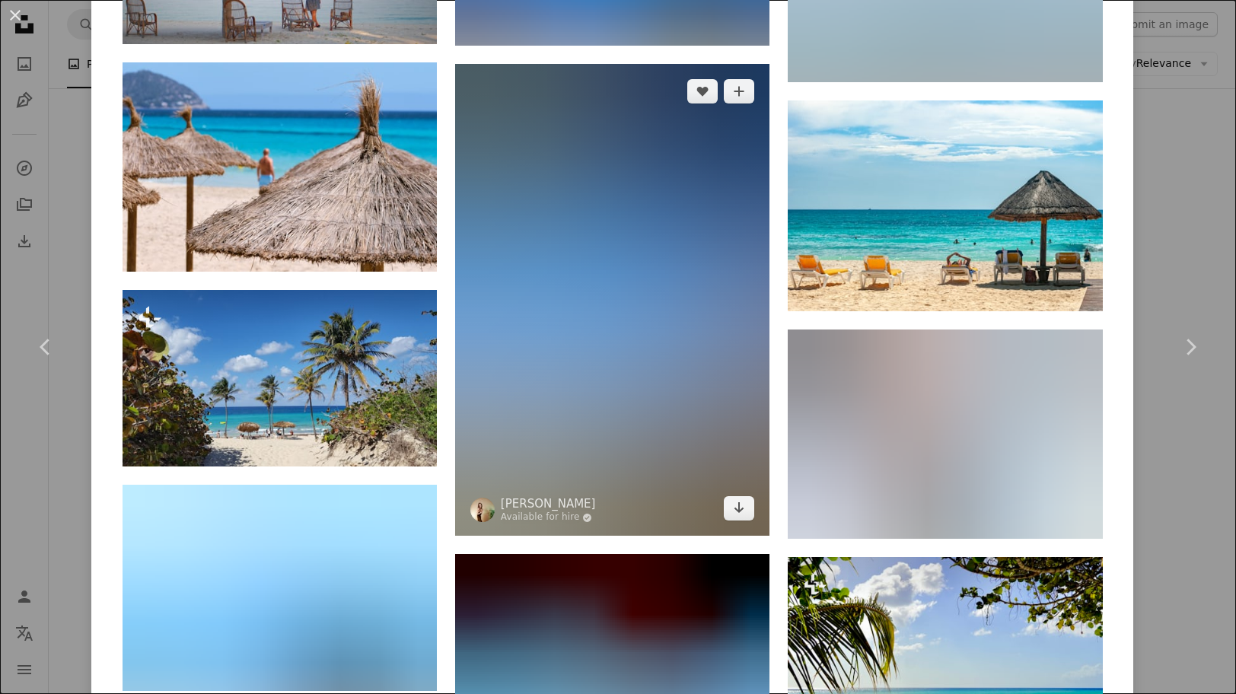
scroll to position [2832, 0]
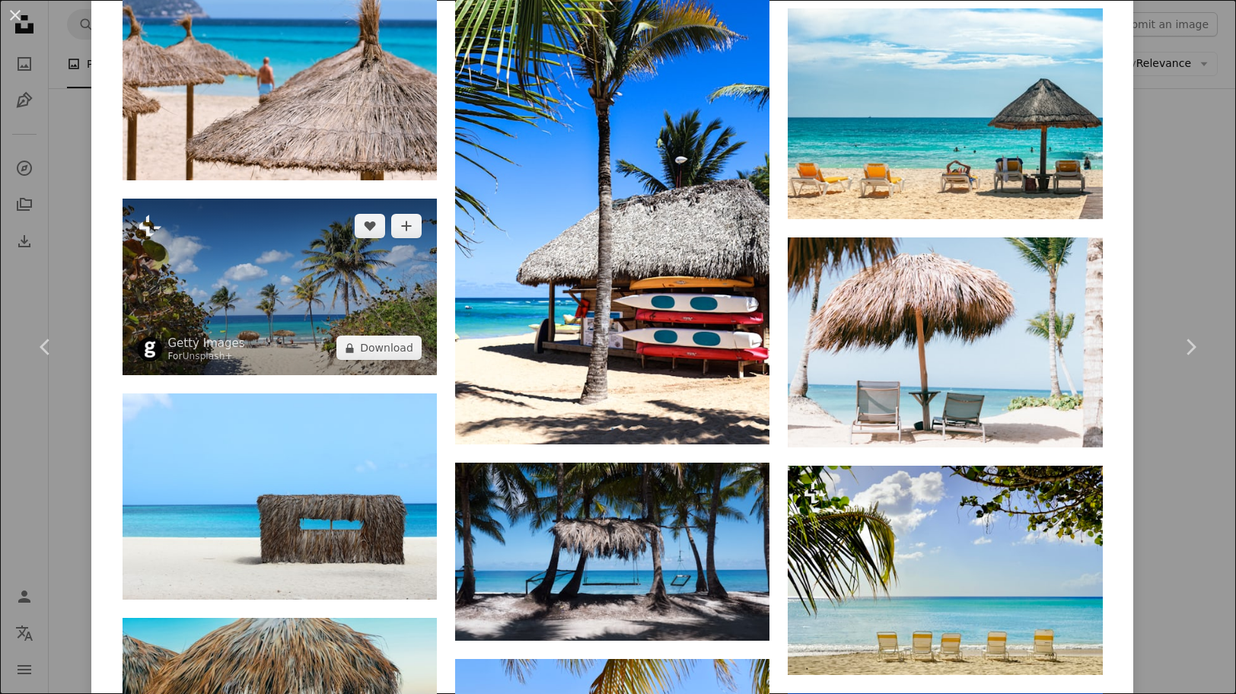
click at [223, 292] on img at bounding box center [280, 287] width 314 height 177
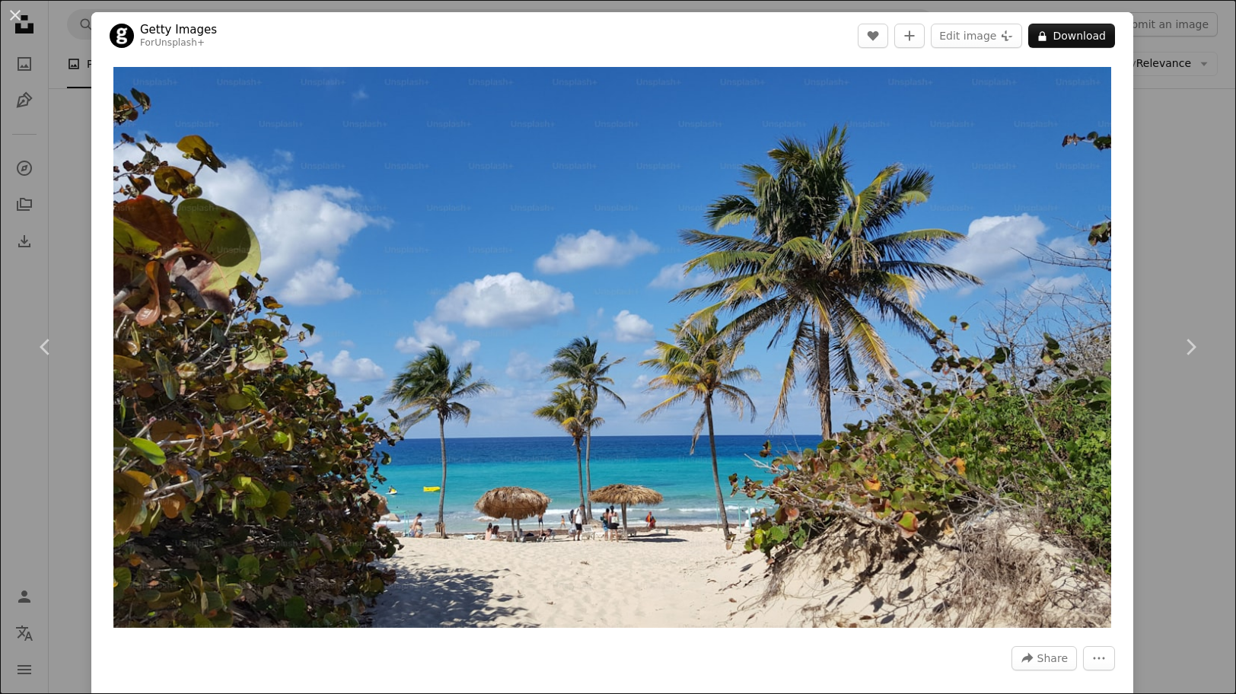
click at [1157, 220] on div "An X shape Chevron left Chevron right Getty Images For Unsplash+ A heart A plus…" at bounding box center [618, 347] width 1236 height 694
